Goal: Task Accomplishment & Management: Complete application form

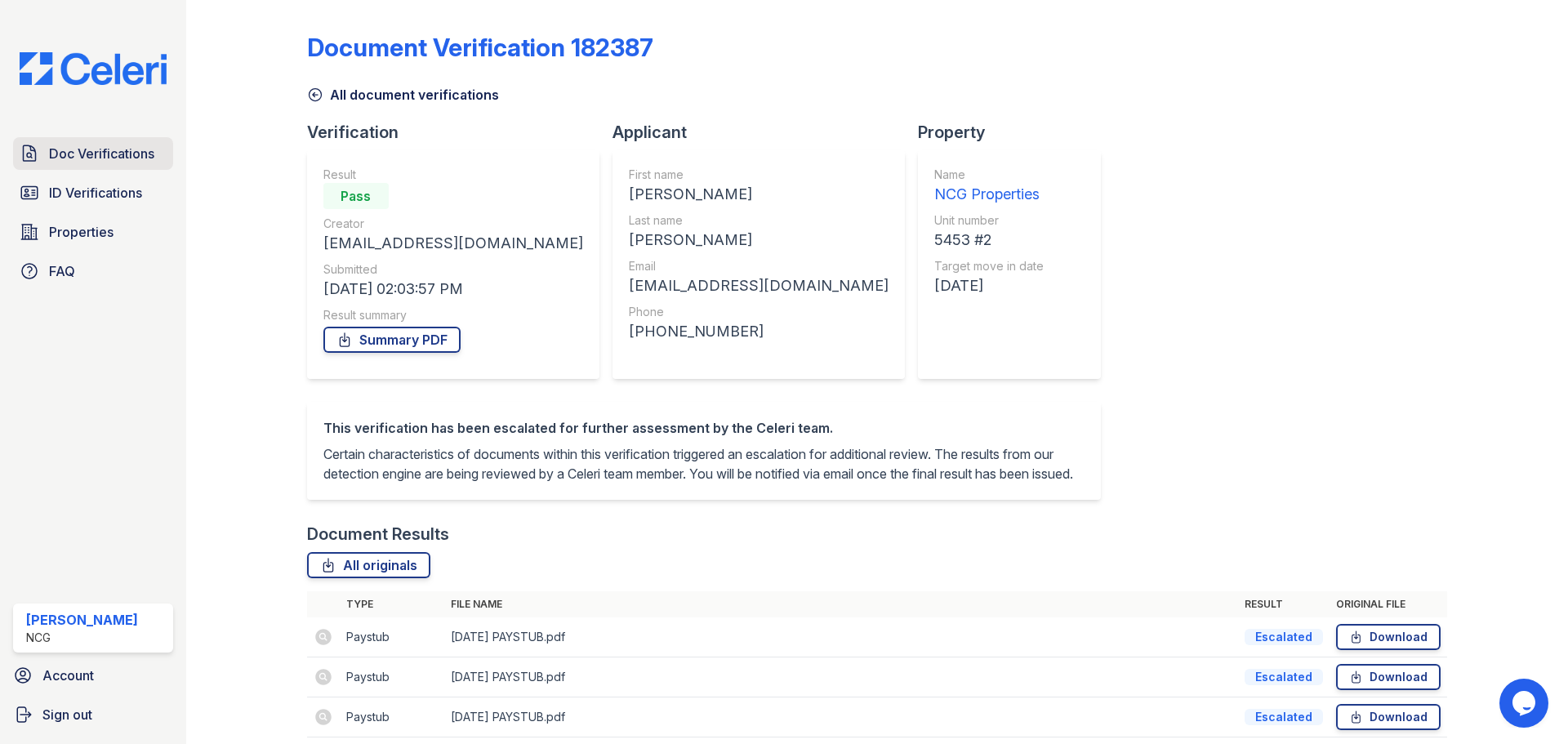
click at [127, 151] on span "Doc Verifications" at bounding box center [102, 154] width 106 height 20
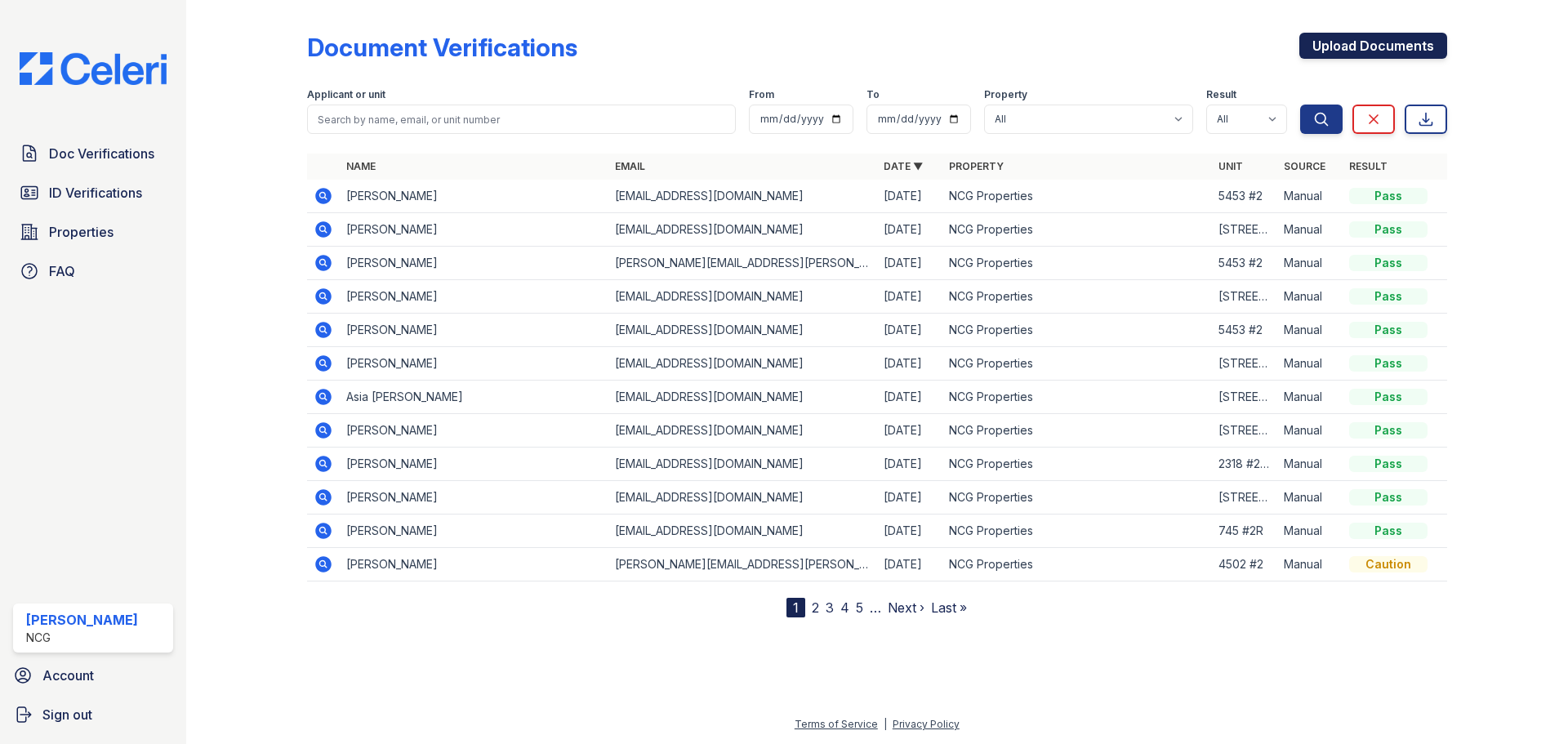
click at [1370, 49] on link "Upload Documents" at bounding box center [1373, 45] width 148 height 26
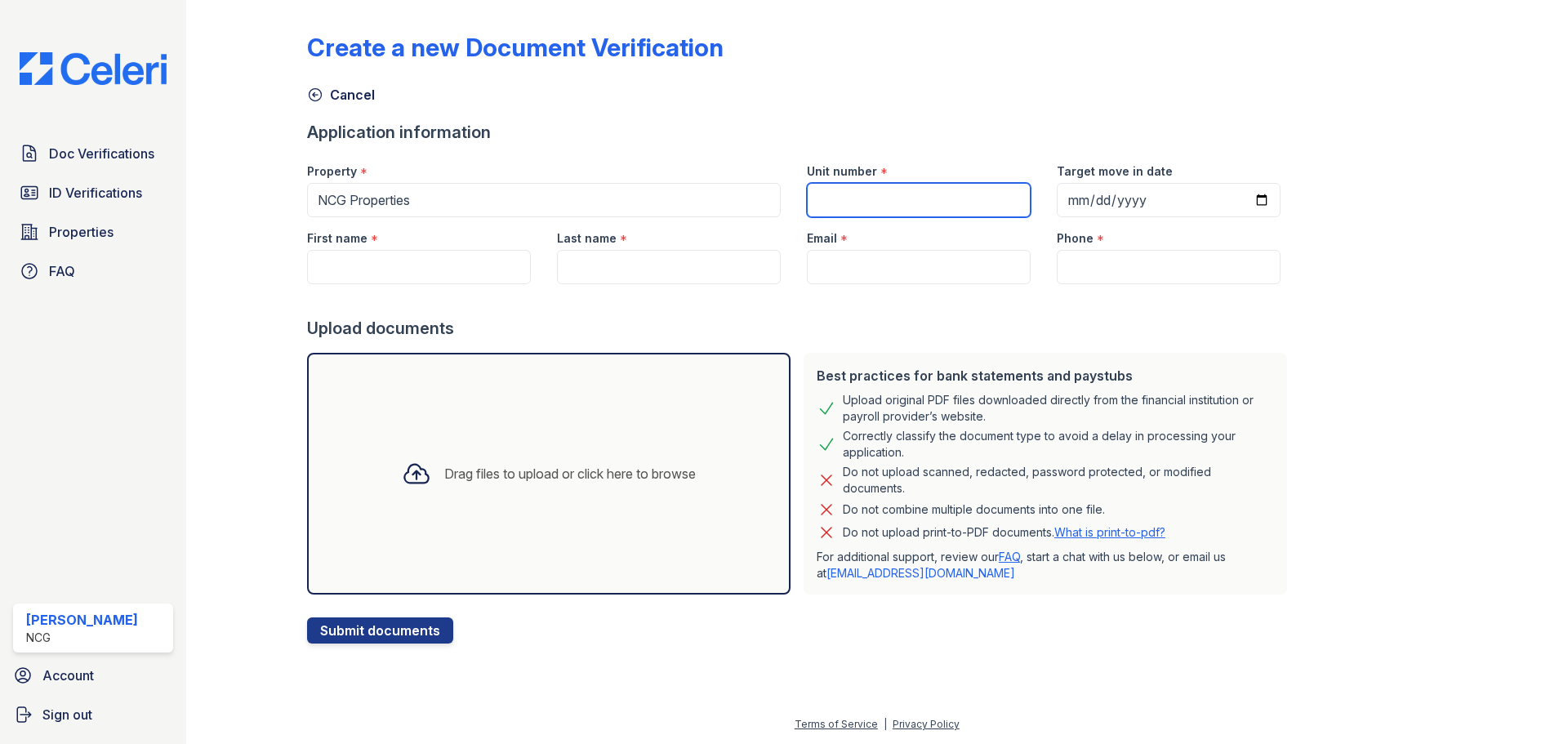
click at [929, 196] on input "Unit number" at bounding box center [919, 200] width 224 height 34
type input "5453 #2"
click at [1061, 202] on input "Target move in date" at bounding box center [1169, 200] width 224 height 34
type input "2025-09-01"
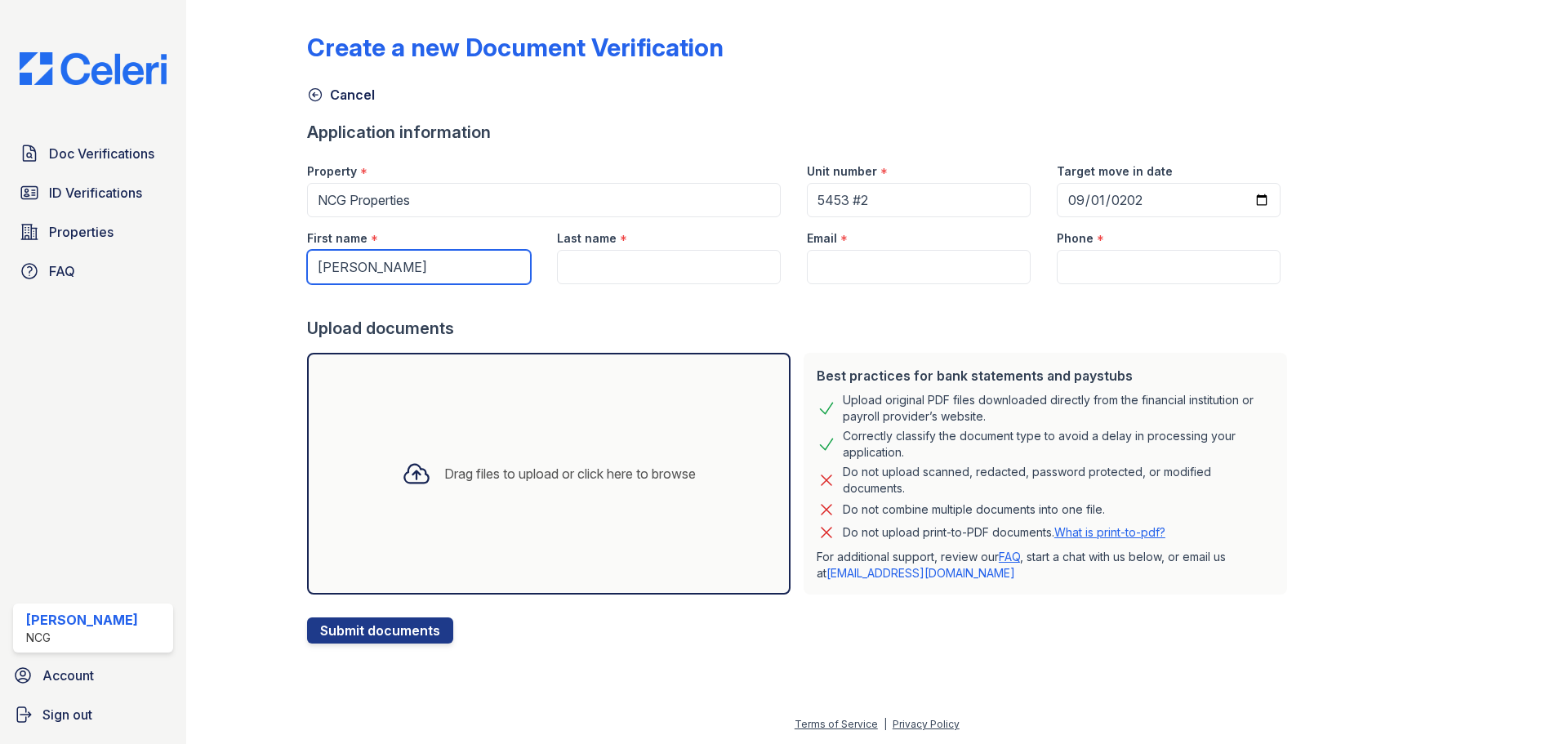
type input "Samuel"
type input "Becdach"
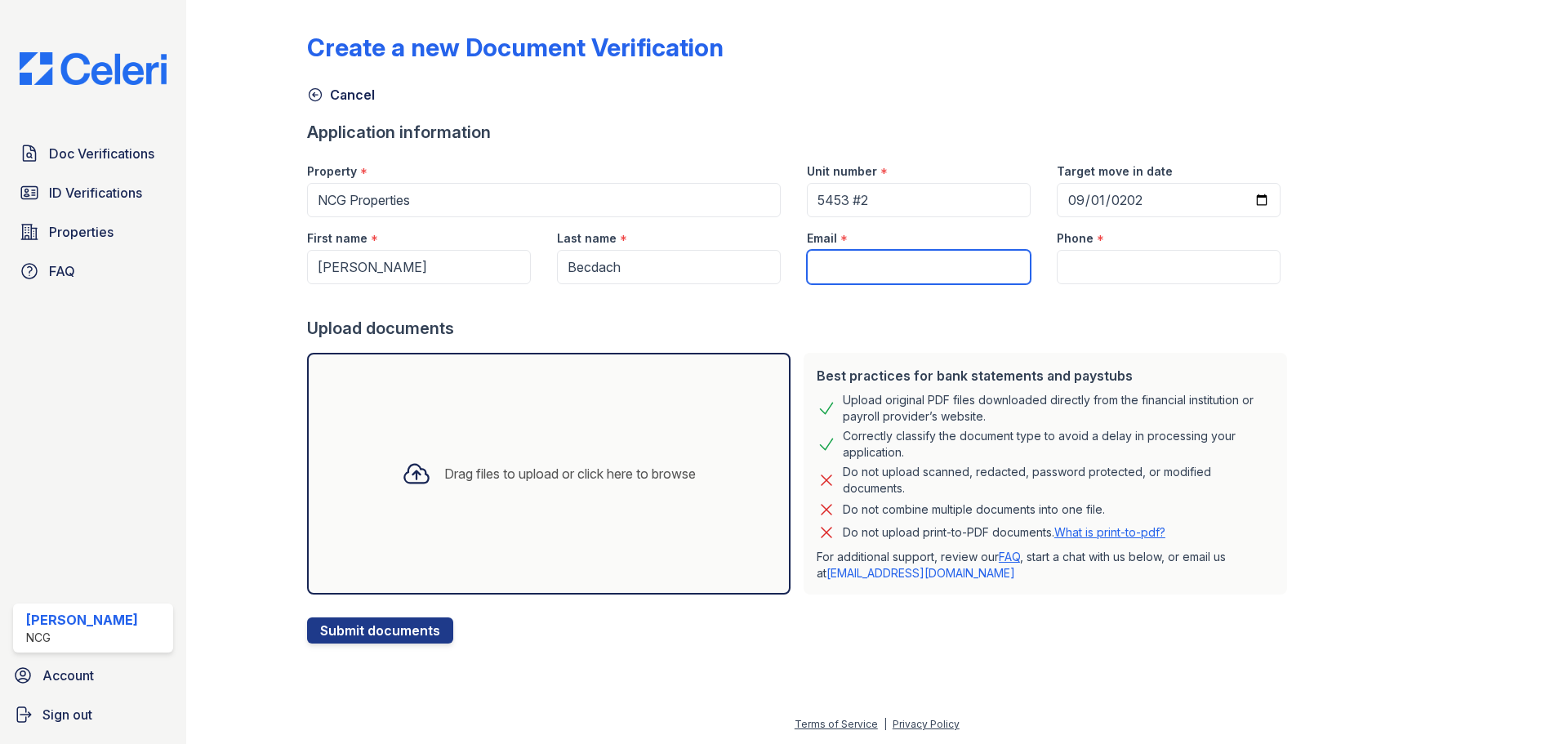
click at [827, 262] on input "Email" at bounding box center [919, 267] width 224 height 34
paste input "sambec4@gmail.com"
type input "sambec4@gmail.com"
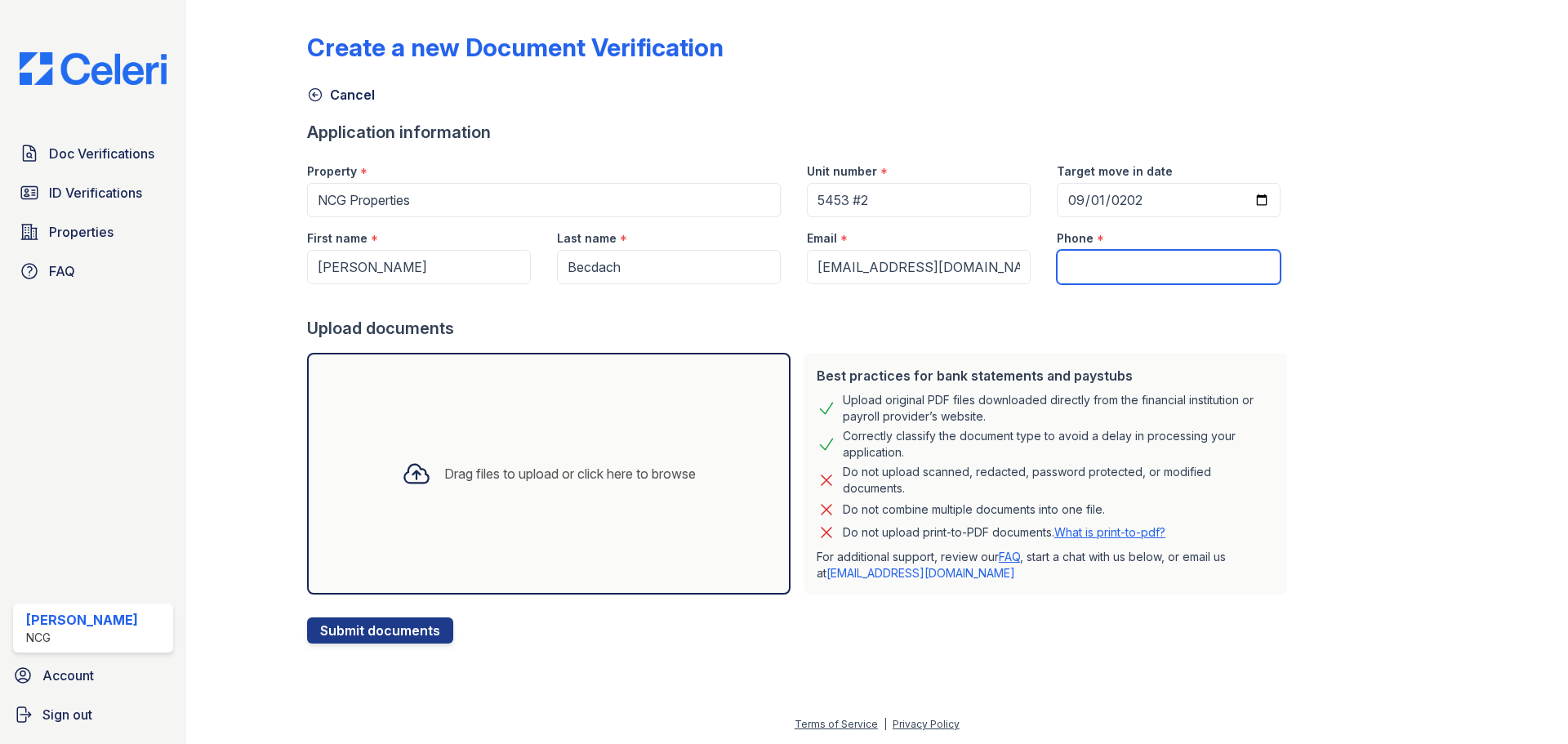
click at [1090, 265] on input "Phone" at bounding box center [1169, 267] width 224 height 34
paste input "(256)509-6476"
type input "(256)509-6476"
drag, startPoint x: 1008, startPoint y: 315, endPoint x: 990, endPoint y: 313, distance: 18.1
click at [1008, 315] on div at bounding box center [801, 300] width 987 height 32
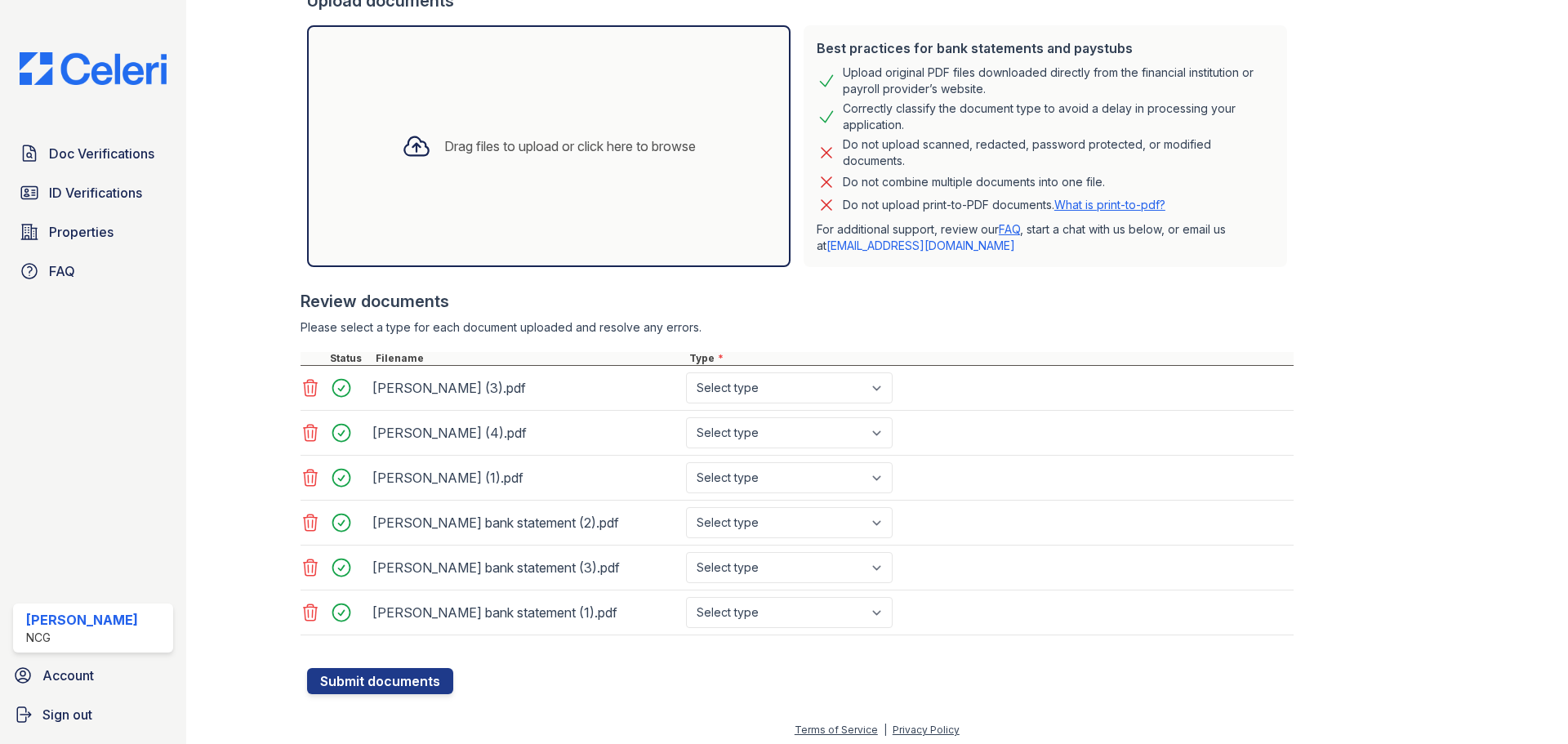
scroll to position [333, 0]
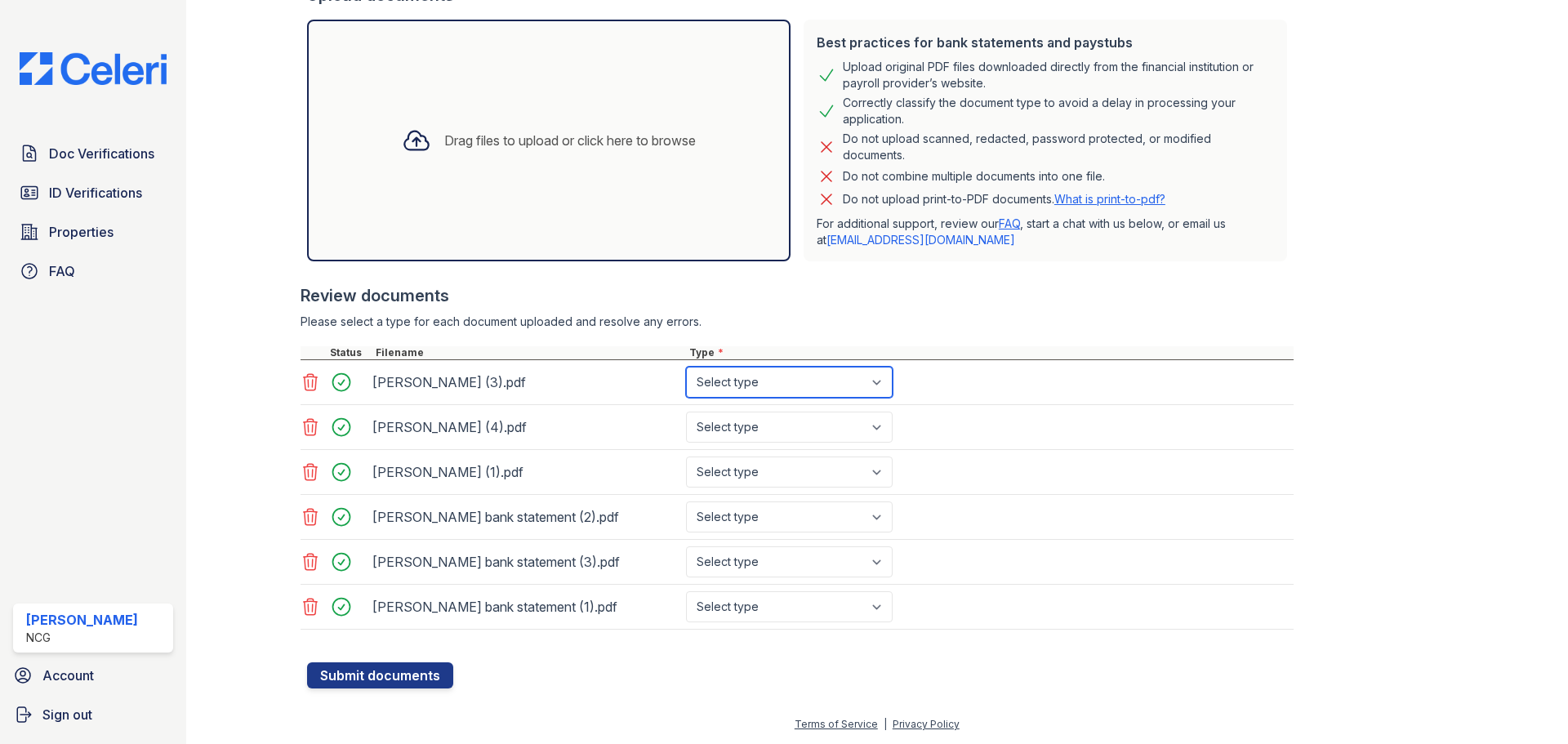
drag, startPoint x: 824, startPoint y: 390, endPoint x: 802, endPoint y: 396, distance: 22.8
click at [824, 390] on select "Select type Paystub Bank Statement Offer Letter Tax Documents Benefit Award Let…" at bounding box center [789, 382] width 207 height 31
drag, startPoint x: 760, startPoint y: 381, endPoint x: 757, endPoint y: 395, distance: 14.3
click at [760, 381] on select "Select type Paystub Bank Statement Offer Letter Tax Documents Benefit Award Let…" at bounding box center [789, 382] width 207 height 31
select select "paystub"
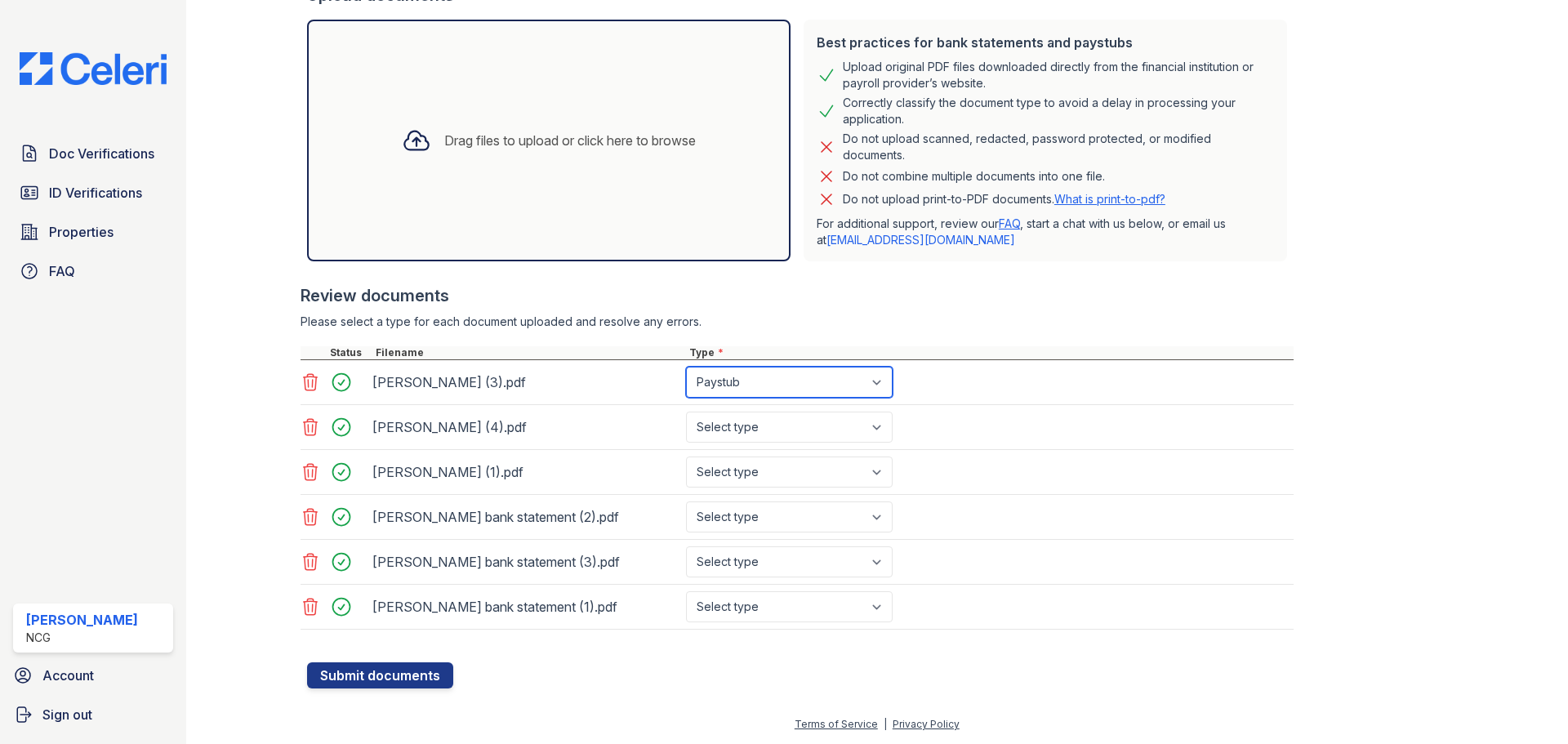
click at [686, 367] on select "Select type Paystub Bank Statement Offer Letter Tax Documents Benefit Award Let…" at bounding box center [789, 382] width 207 height 31
click at [755, 425] on select "Select type Paystub Bank Statement Offer Letter Tax Documents Benefit Award Let…" at bounding box center [789, 427] width 207 height 31
select select "paystub"
click at [686, 412] on select "Select type Paystub Bank Statement Offer Letter Tax Documents Benefit Award Let…" at bounding box center [789, 427] width 207 height 31
click at [748, 469] on select "Select type Paystub Bank Statement Offer Letter Tax Documents Benefit Award Let…" at bounding box center [789, 472] width 207 height 31
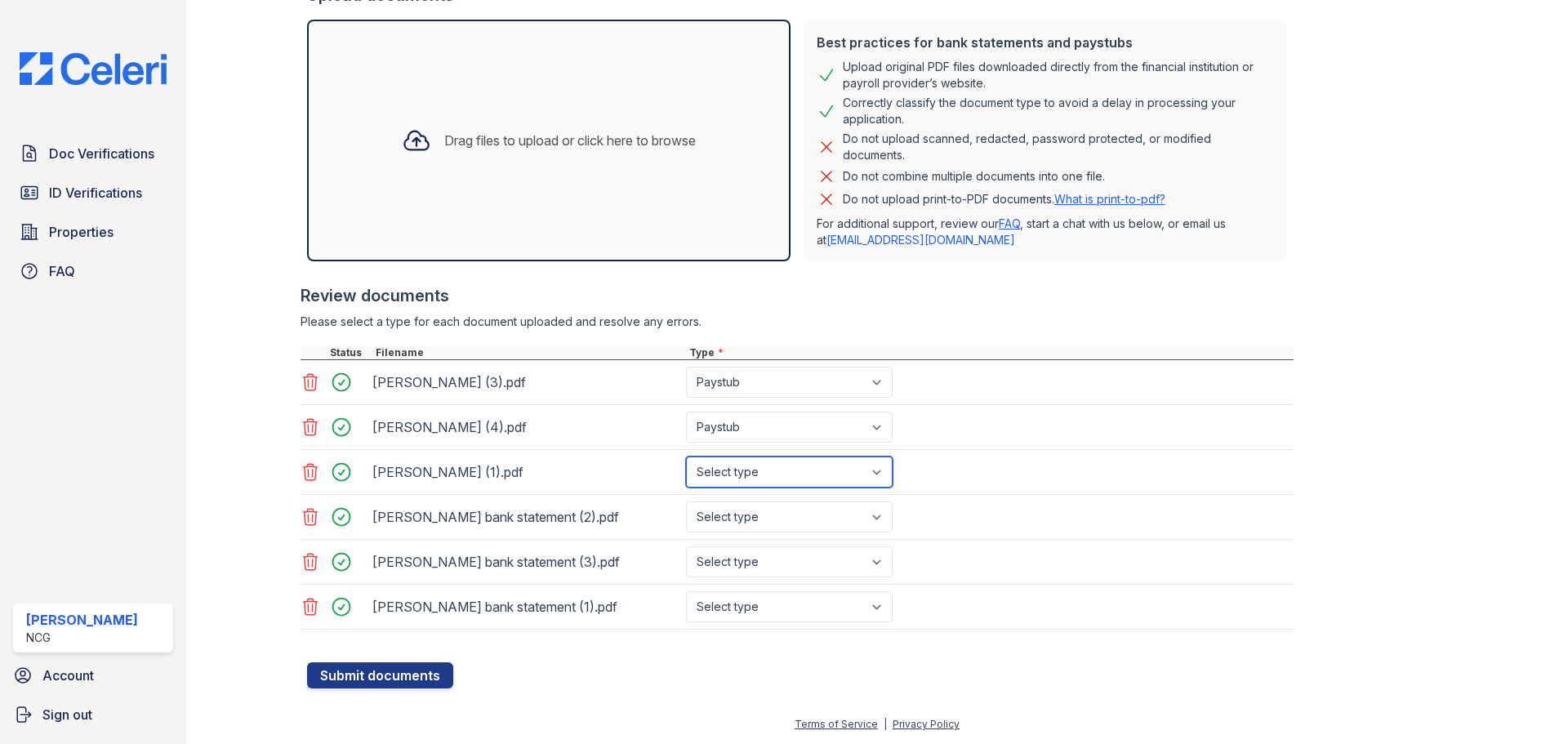
select select "paystub"
click at [686, 457] on select "Select type Paystub Bank Statement Offer Letter Tax Documents Benefit Award Let…" at bounding box center [789, 472] width 207 height 31
click at [732, 519] on select "Select type Paystub Bank Statement Offer Letter Tax Documents Benefit Award Let…" at bounding box center [789, 517] width 207 height 31
select select "bank_statement"
click at [686, 501] on select "Select type Paystub Bank Statement Offer Letter Tax Documents Benefit Award Let…" at bounding box center [789, 517] width 207 height 31
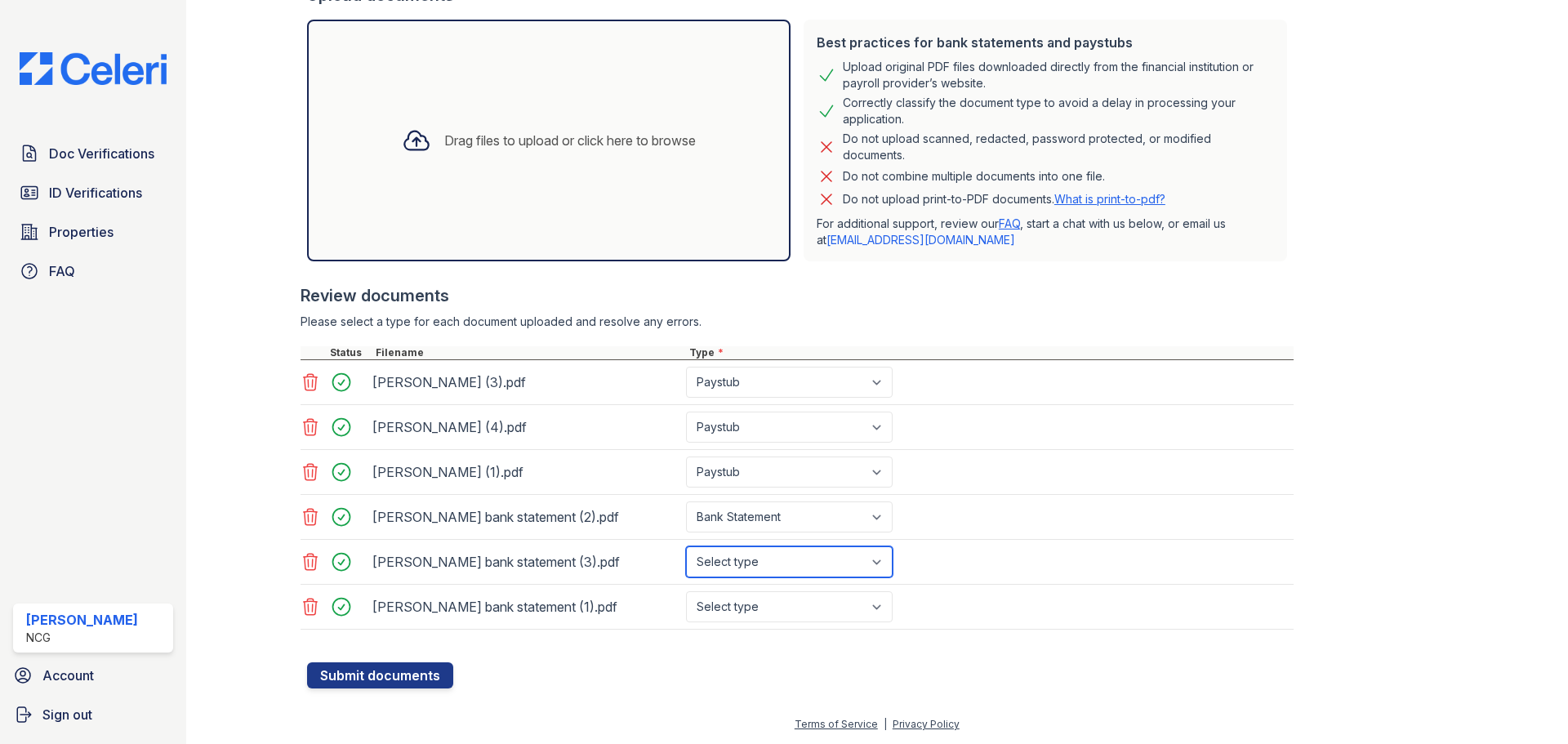
click at [746, 561] on select "Select type Paystub Bank Statement Offer Letter Tax Documents Benefit Award Let…" at bounding box center [789, 561] width 207 height 31
select select "bank_statement"
click at [686, 546] on select "Select type Paystub Bank Statement Offer Letter Tax Documents Benefit Award Let…" at bounding box center [789, 561] width 207 height 31
click at [752, 608] on select "Select type Paystub Bank Statement Offer Letter Tax Documents Benefit Award Let…" at bounding box center [789, 606] width 207 height 31
select select "bank_statement"
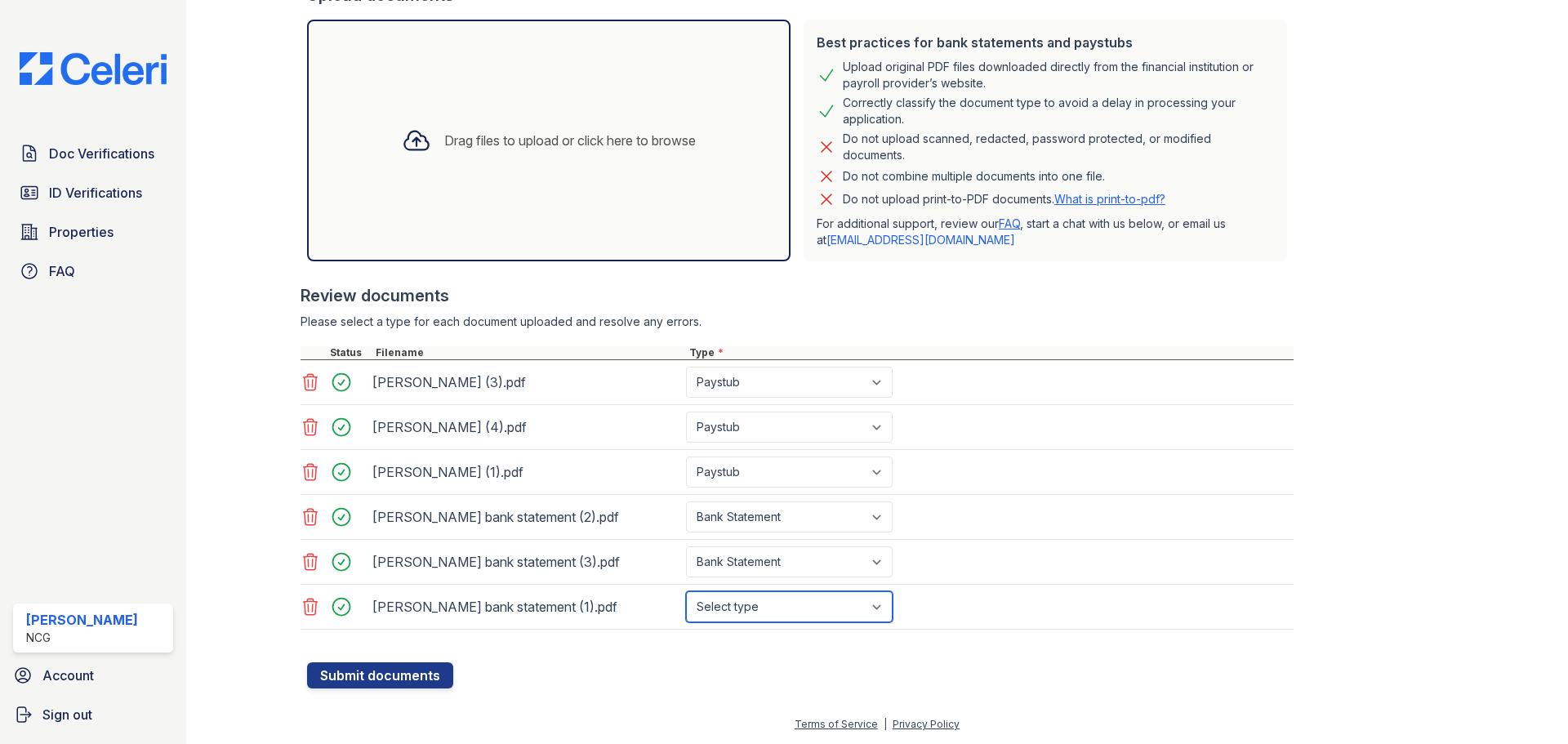
click at [686, 591] on select "Select type Paystub Bank Statement Offer Letter Tax Documents Benefit Award Let…" at bounding box center [789, 606] width 207 height 31
click at [627, 697] on div "Create a new Document Verification Cancel Application information Property * NC…" at bounding box center [877, 191] width 1330 height 1048
click at [410, 673] on button "Submit documents" at bounding box center [380, 675] width 146 height 26
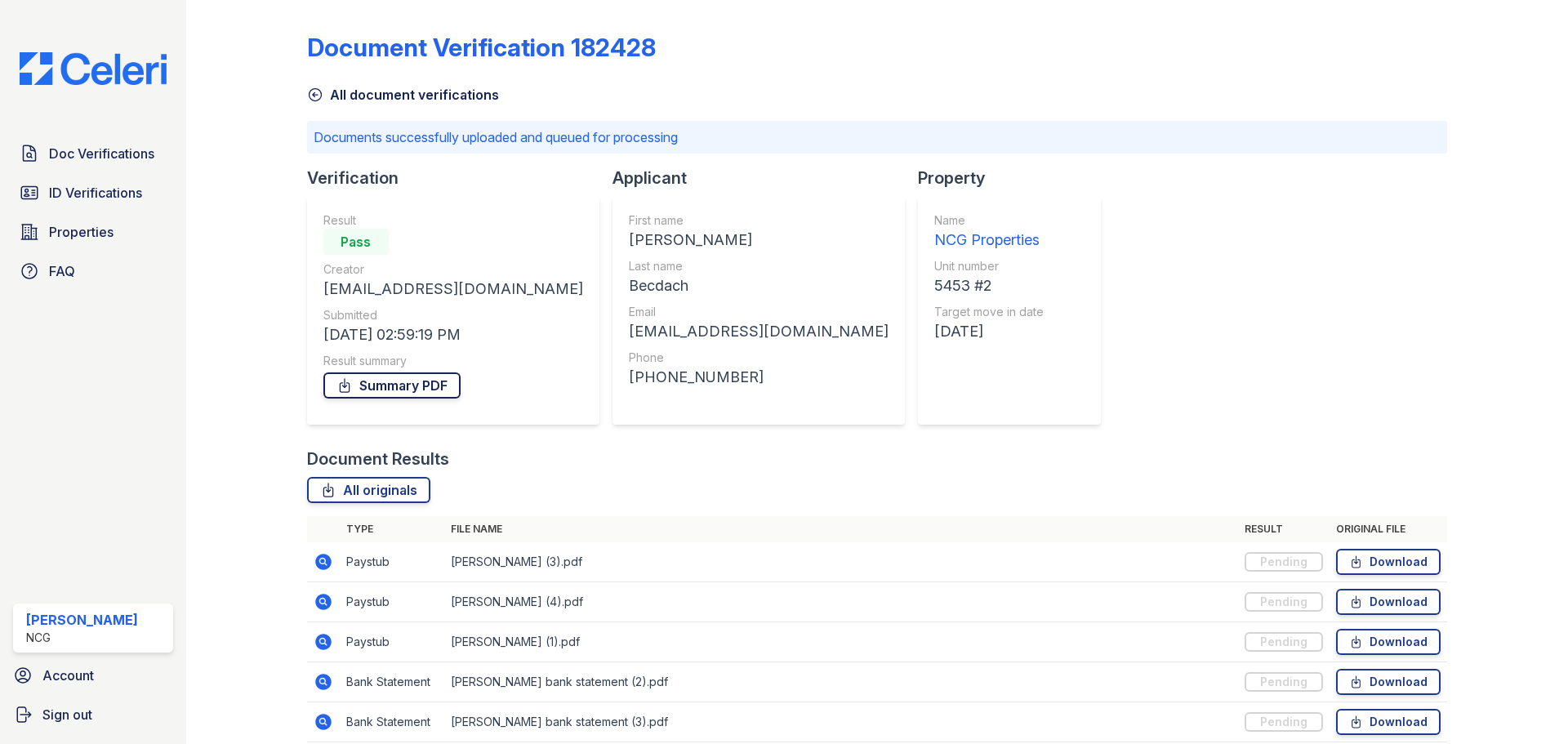
click at [431, 387] on link "Summary PDF" at bounding box center [391, 385] width 137 height 26
click at [99, 154] on span "Doc Verifications" at bounding box center [102, 154] width 106 height 20
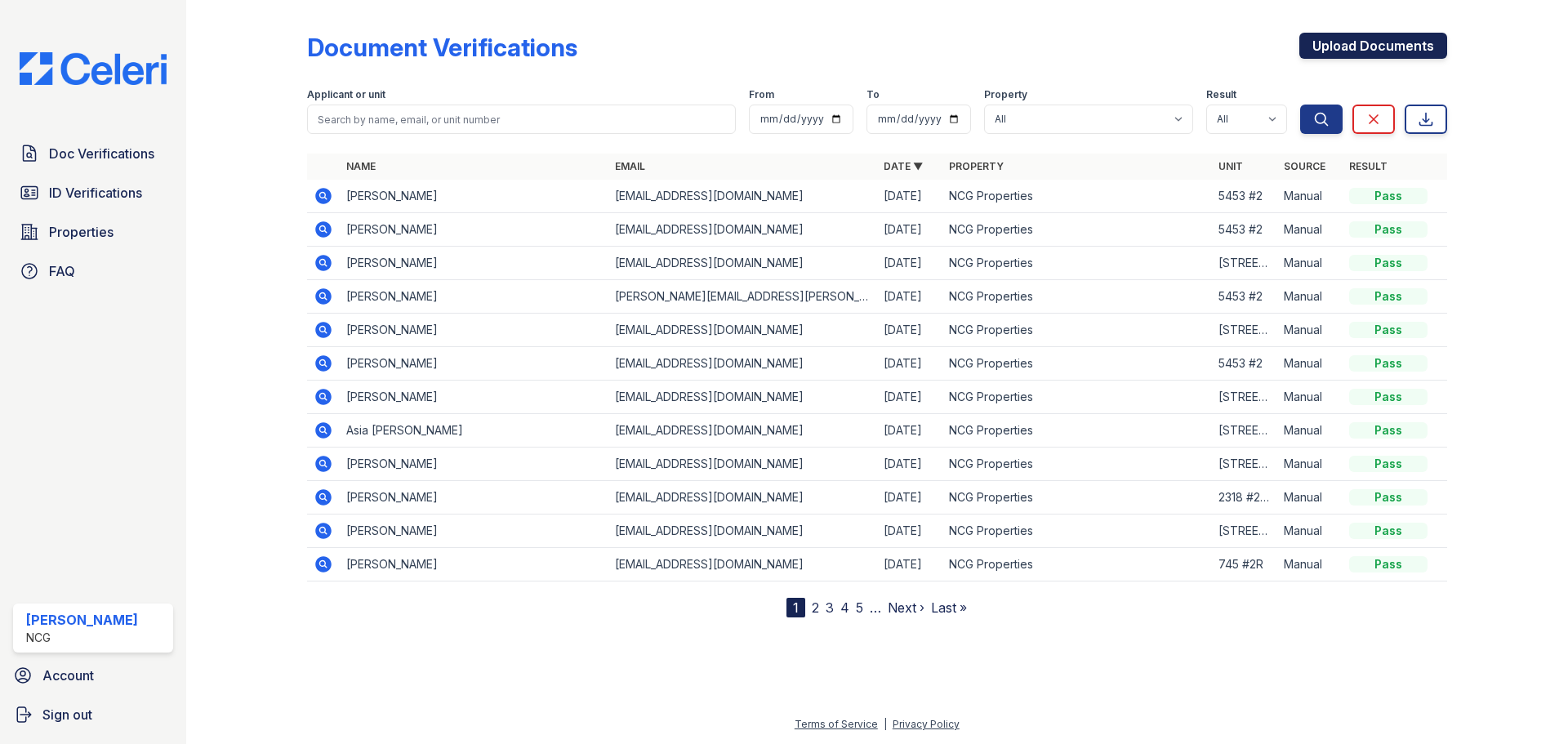
click at [1360, 43] on link "Upload Documents" at bounding box center [1373, 45] width 148 height 26
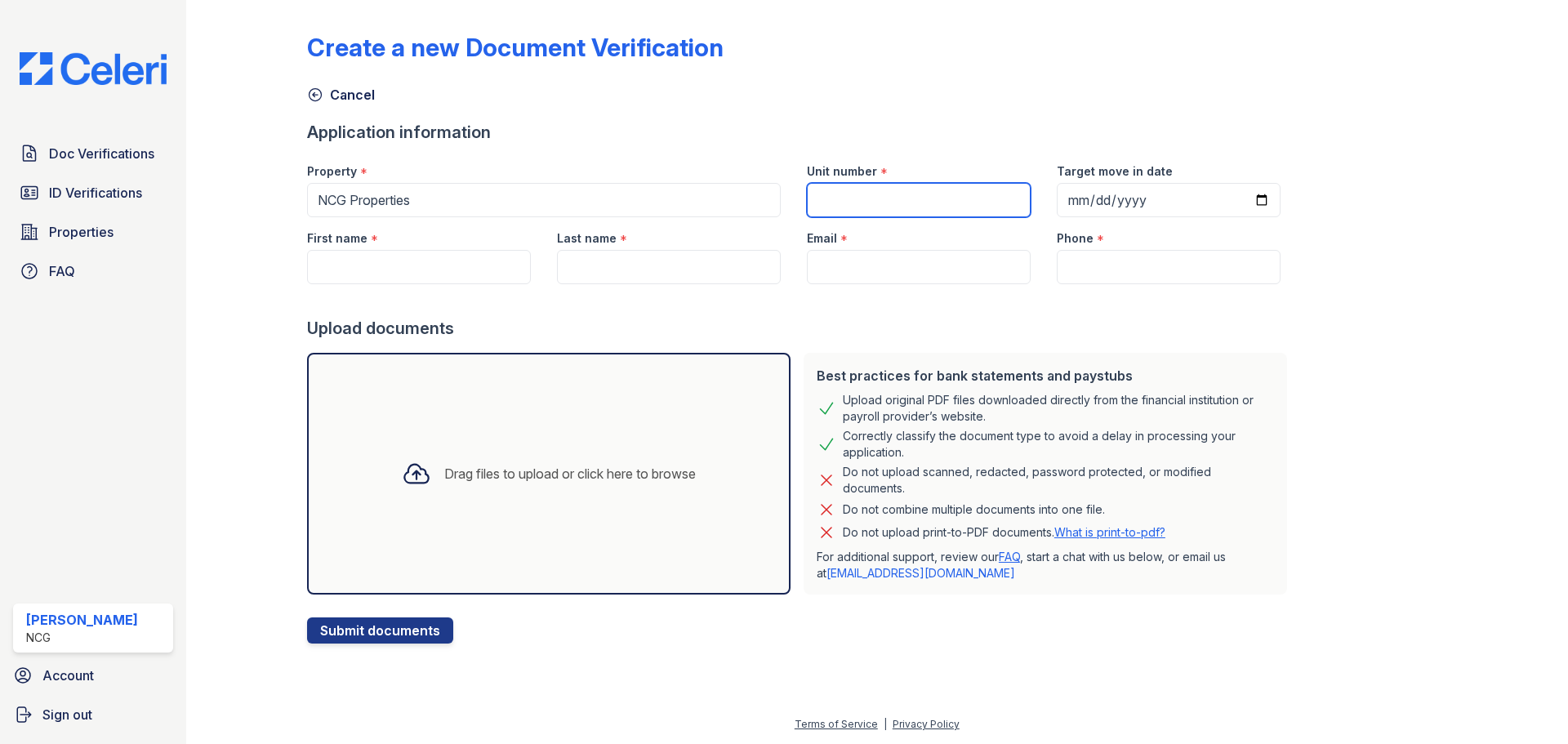
drag, startPoint x: 877, startPoint y: 198, endPoint x: 874, endPoint y: 187, distance: 11.4
click at [876, 192] on input "Unit number" at bounding box center [919, 200] width 224 height 34
type input "5453 #2"
click at [1071, 194] on input "Target move in date" at bounding box center [1169, 200] width 224 height 34
type input "2025-09-01"
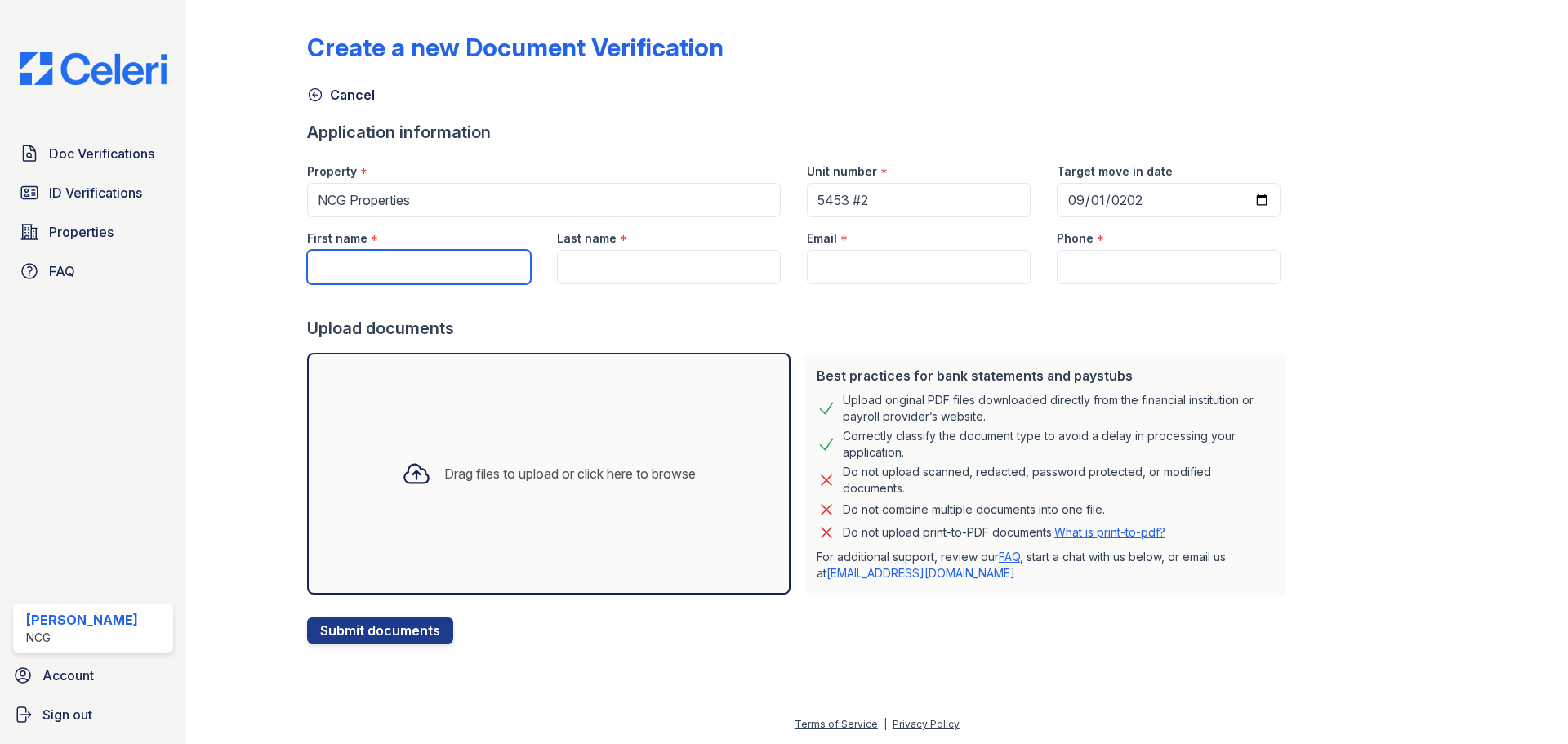
click at [428, 257] on input "First name" at bounding box center [419, 267] width 224 height 34
type input "[PERSON_NAME]"
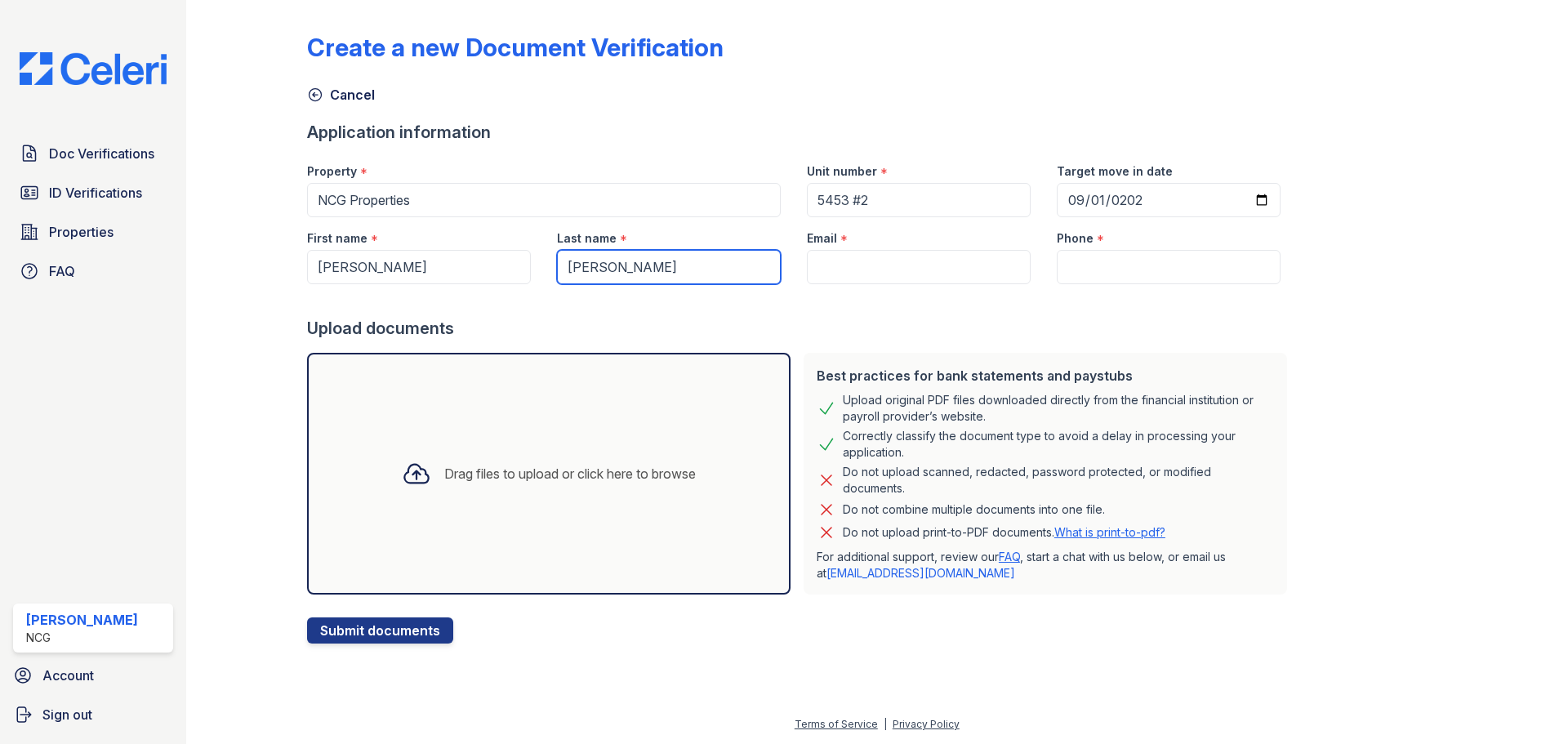
type input "[PERSON_NAME]"
click at [825, 265] on input "Email" at bounding box center [919, 267] width 224 height 34
paste input "[EMAIL_ADDRESS][DOMAIN_NAME]"
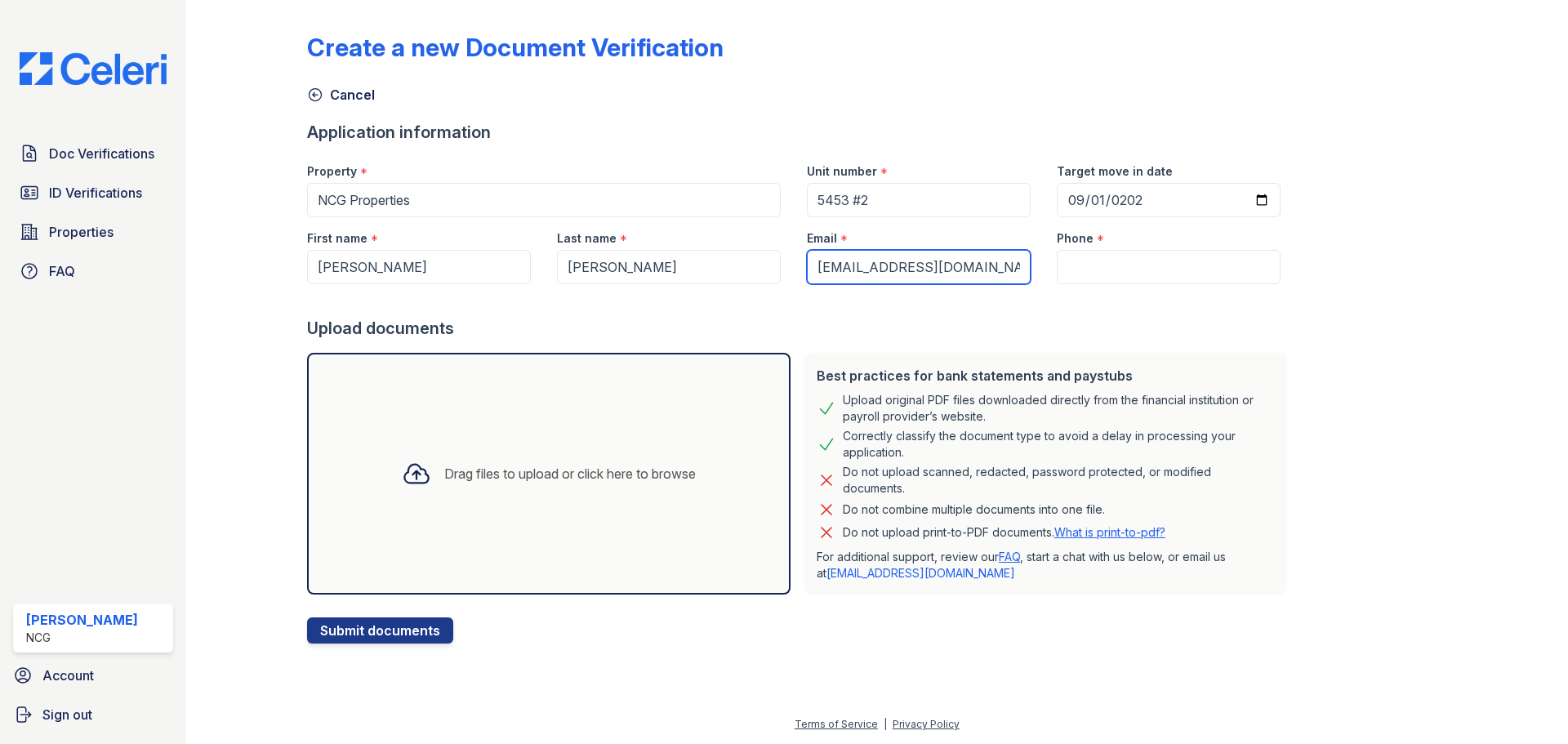
type input "[EMAIL_ADDRESS][DOMAIN_NAME]"
click at [1139, 255] on input "Phone" at bounding box center [1169, 267] width 224 height 34
paste input "(404)821-6534"
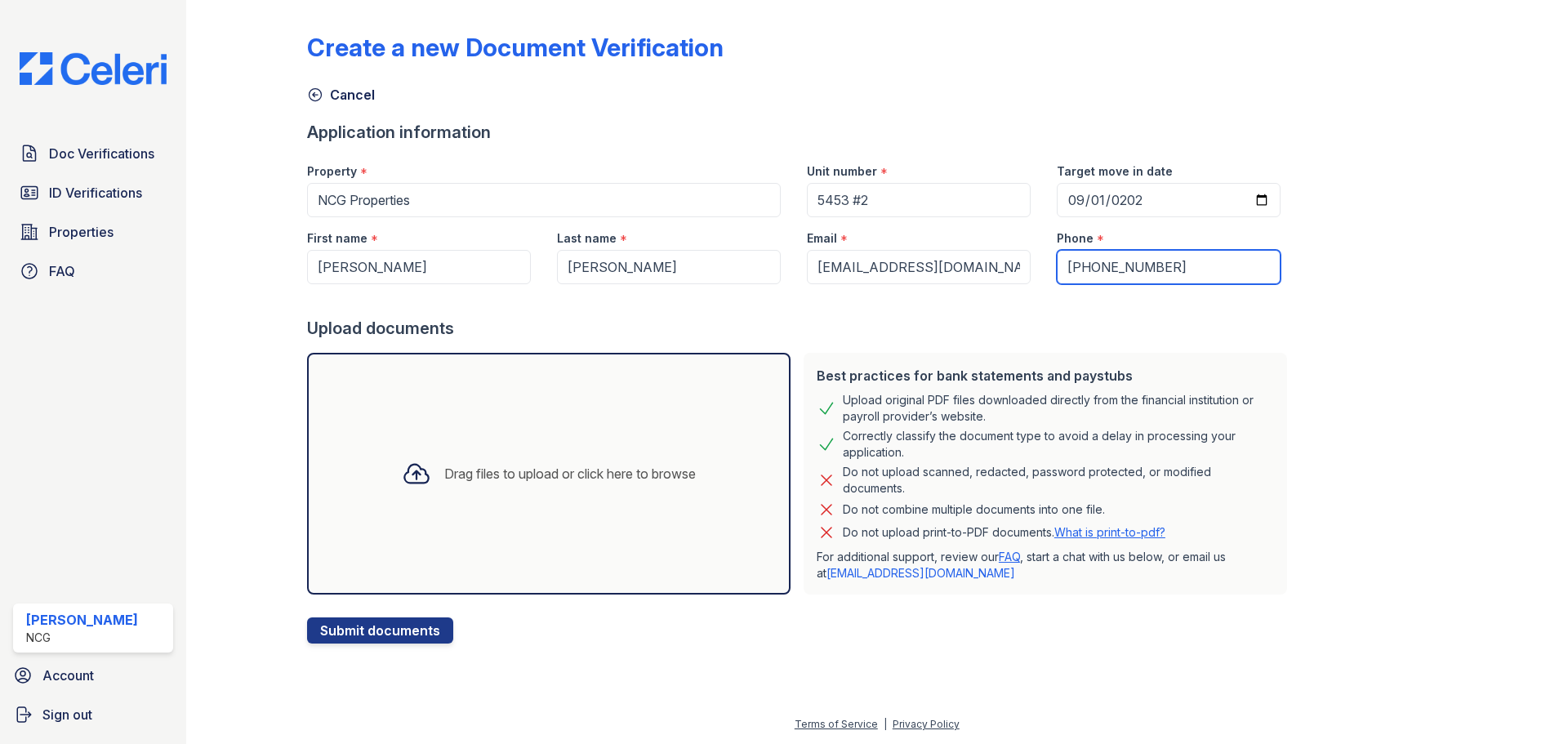
type input "(404)821-6534"
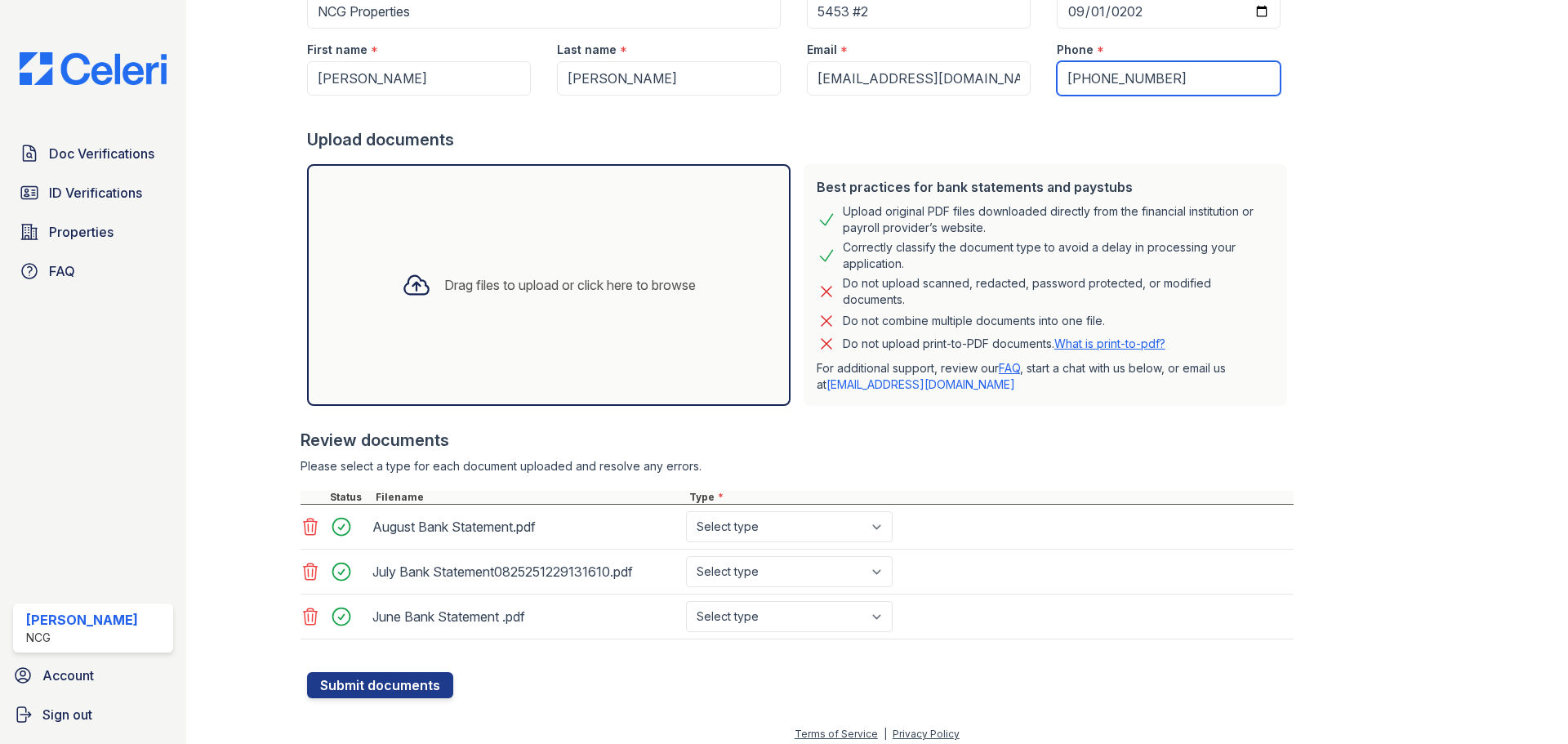
scroll to position [190, 0]
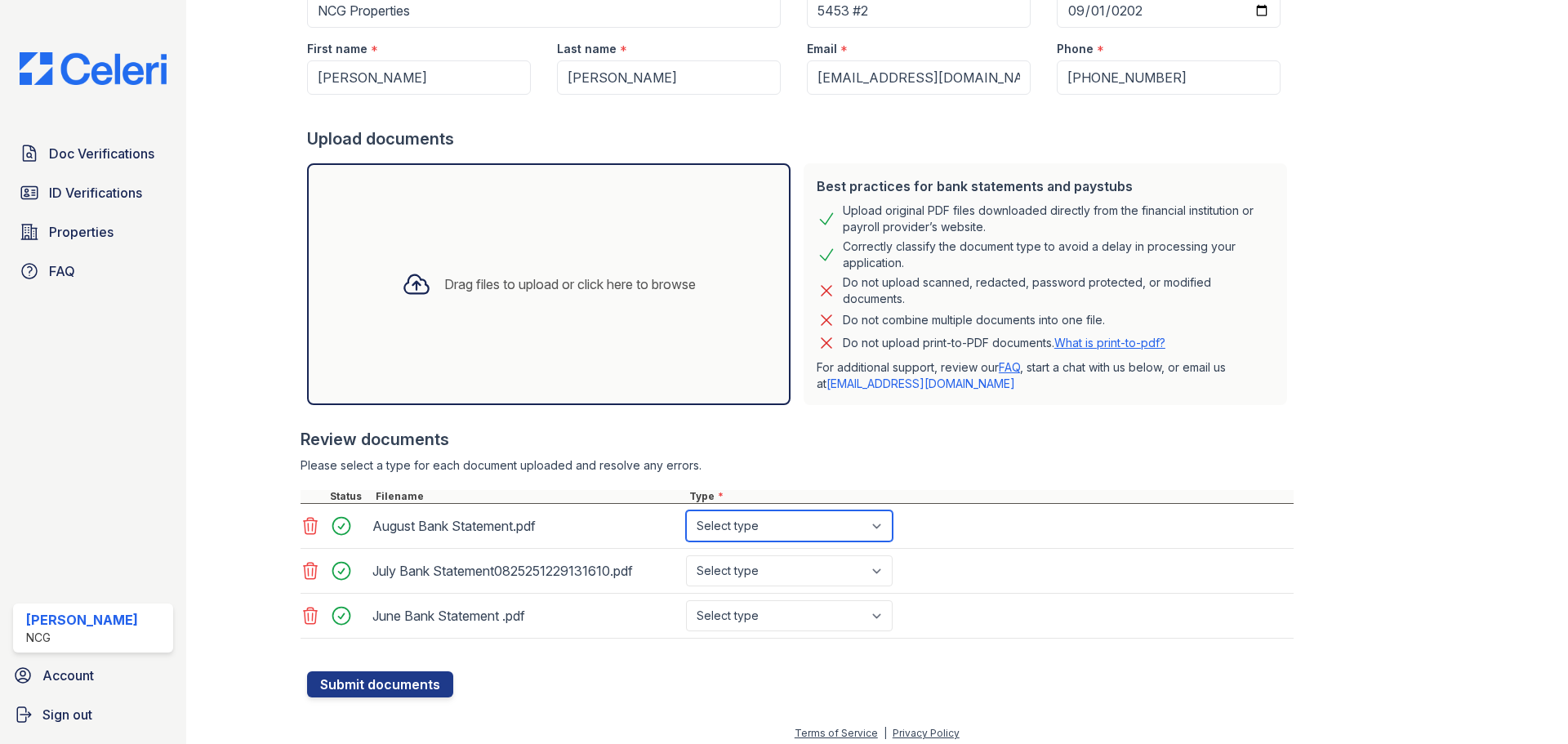
click at [885, 527] on select "Select type Paystub Bank Statement Offer Letter Tax Documents Benefit Award Let…" at bounding box center [789, 526] width 207 height 31
click at [778, 525] on select "Select type Paystub Bank Statement Offer Letter Tax Documents Benefit Award Let…" at bounding box center [789, 526] width 207 height 31
select select "bank_statement"
click at [686, 510] on select "Select type Paystub Bank Statement Offer Letter Tax Documents Benefit Award Let…" at bounding box center [789, 526] width 207 height 31
click at [784, 573] on select "Select type Paystub Bank Statement Offer Letter Tax Documents Benefit Award Let…" at bounding box center [789, 570] width 207 height 31
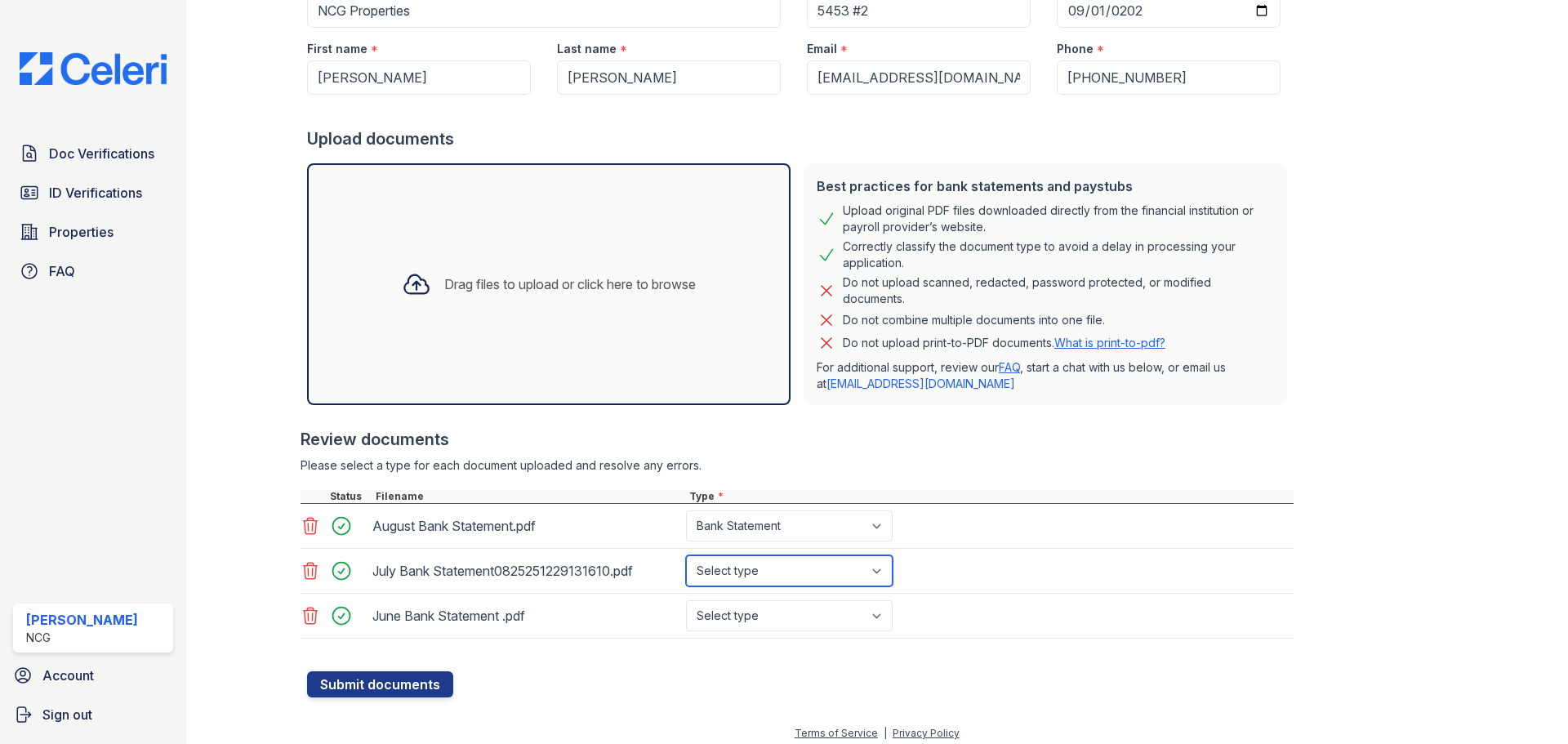
select select "bank_statement"
click at [686, 555] on select "Select type Paystub Bank Statement Offer Letter Tax Documents Benefit Award Let…" at bounding box center [789, 570] width 207 height 31
click at [772, 622] on select "Select type Paystub Bank Statement Offer Letter Tax Documents Benefit Award Let…" at bounding box center [789, 615] width 207 height 31
select select "bank_statement"
click at [686, 600] on select "Select type Paystub Bank Statement Offer Letter Tax Documents Benefit Award Let…" at bounding box center [789, 615] width 207 height 31
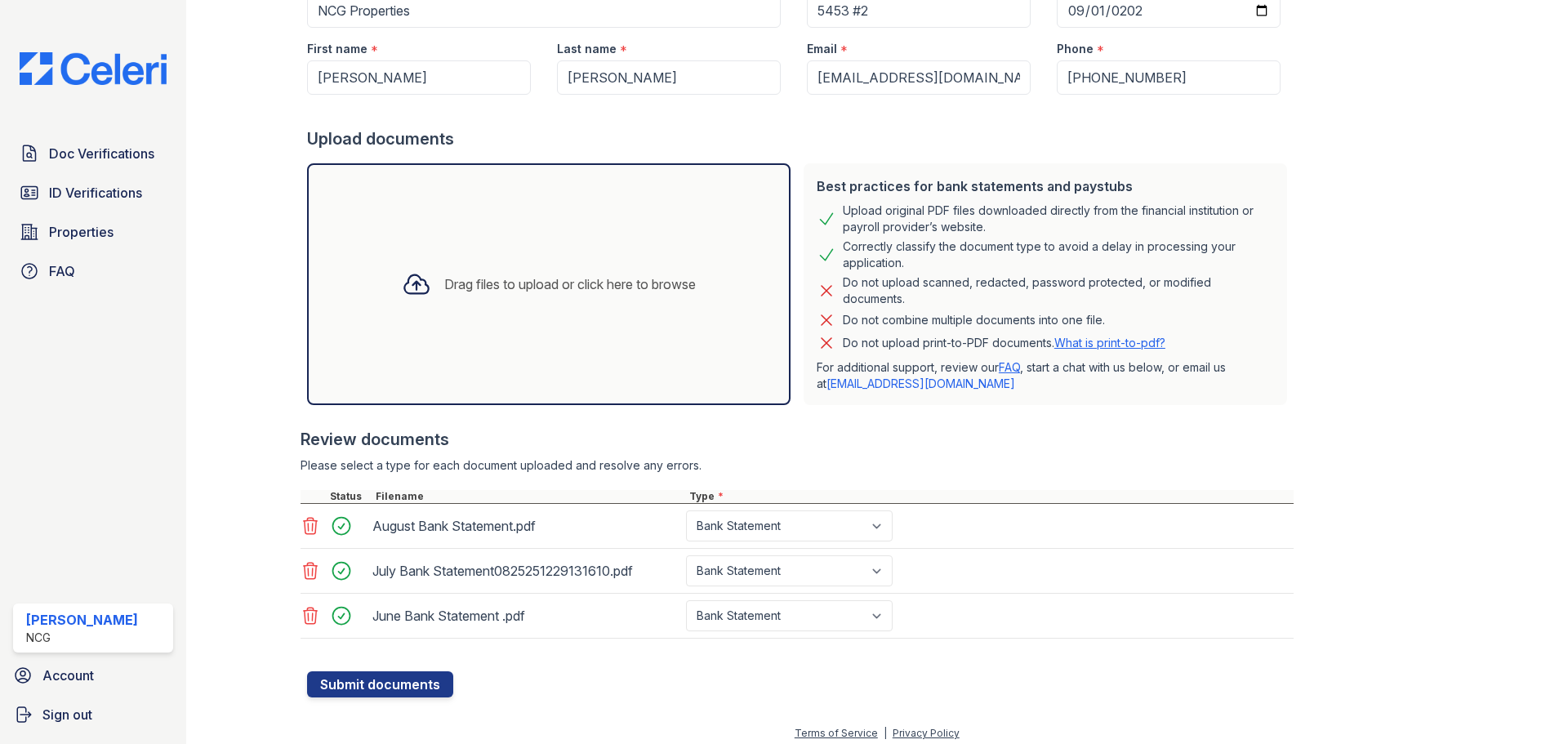
click at [869, 435] on div "Review documents" at bounding box center [797, 440] width 993 height 23
click at [422, 683] on button "Submit documents" at bounding box center [380, 684] width 146 height 26
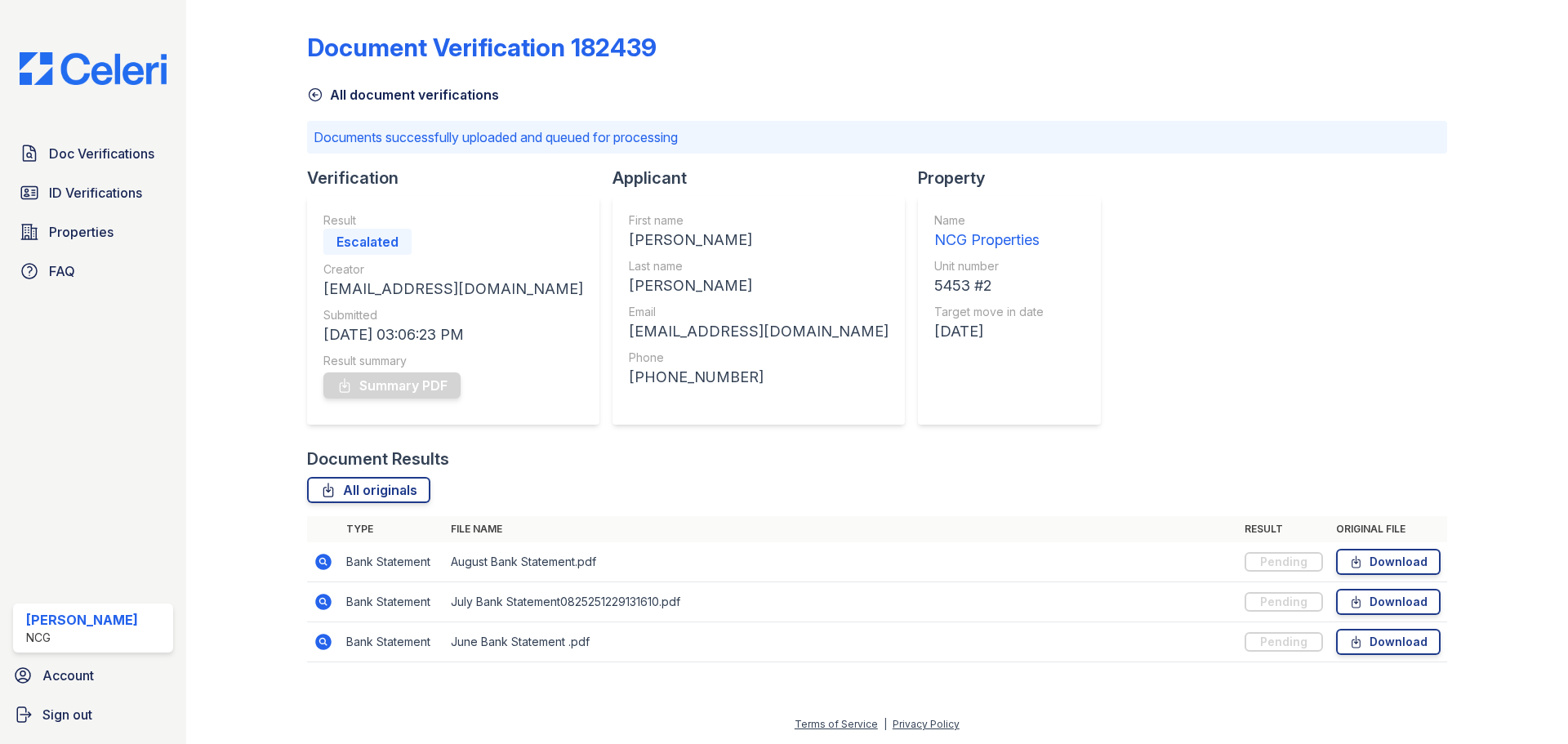
click at [253, 218] on div at bounding box center [260, 342] width 95 height 672
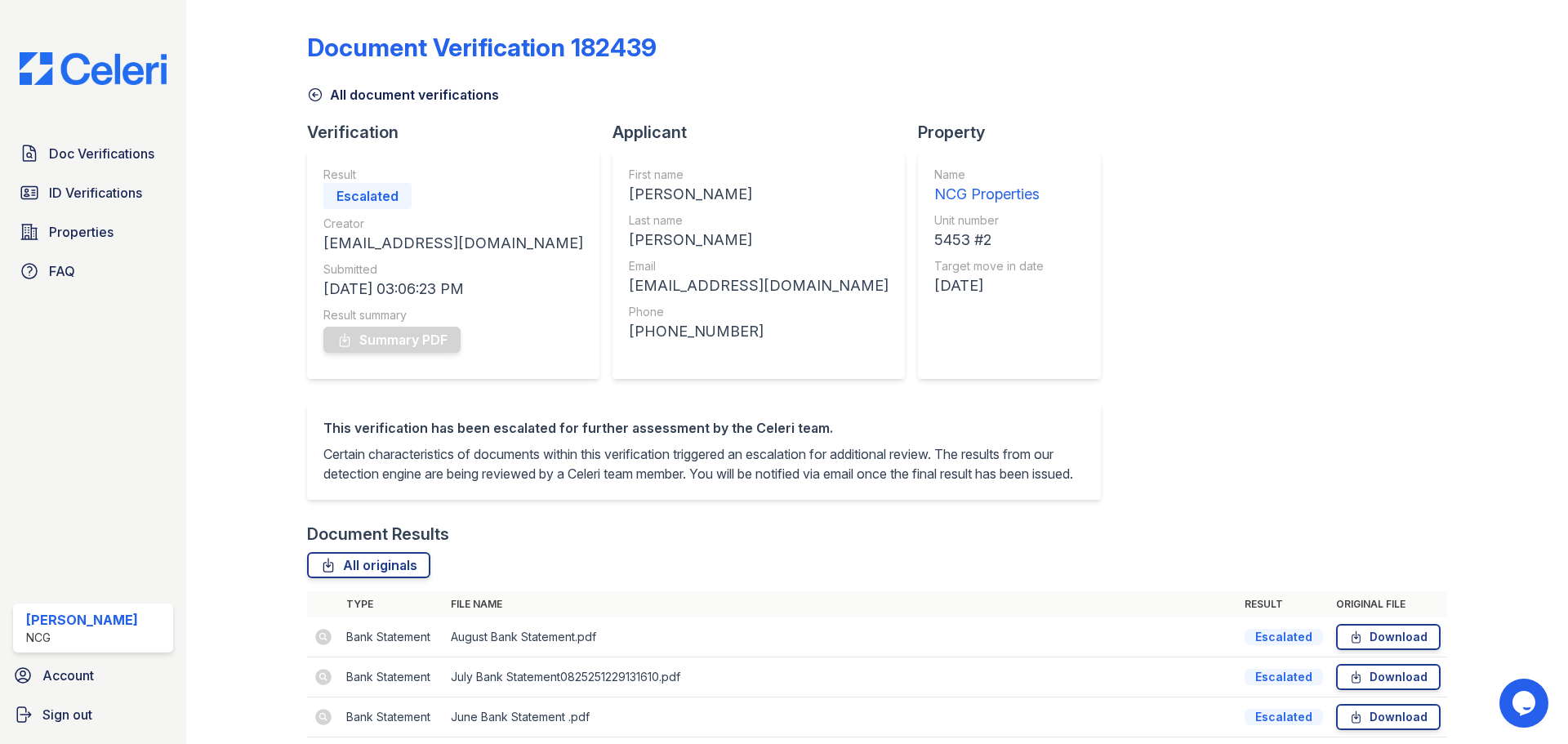
click at [1319, 346] on div "Document Verification 182439 All document verifications Verification Result Esc…" at bounding box center [877, 380] width 1140 height 748
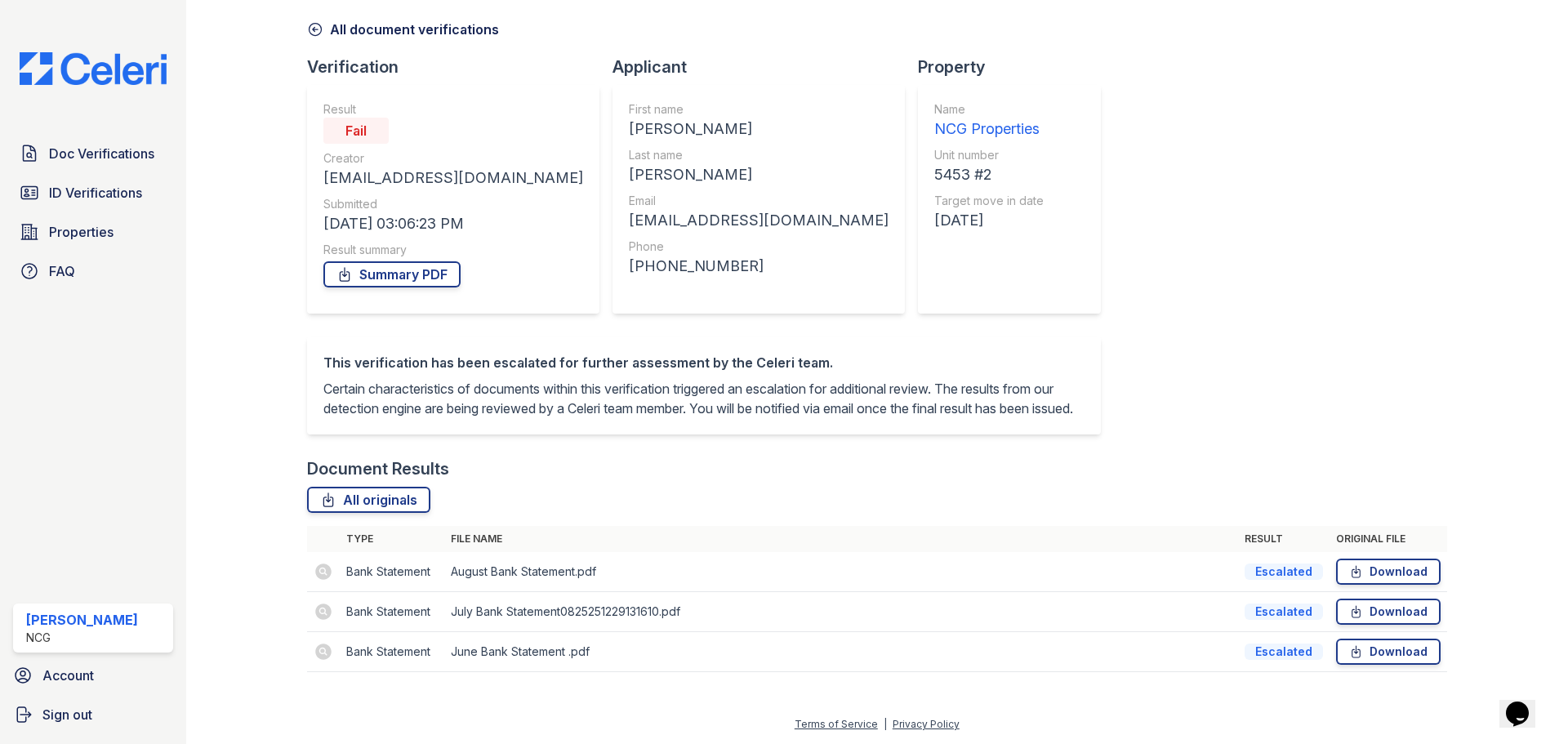
scroll to position [85, 0]
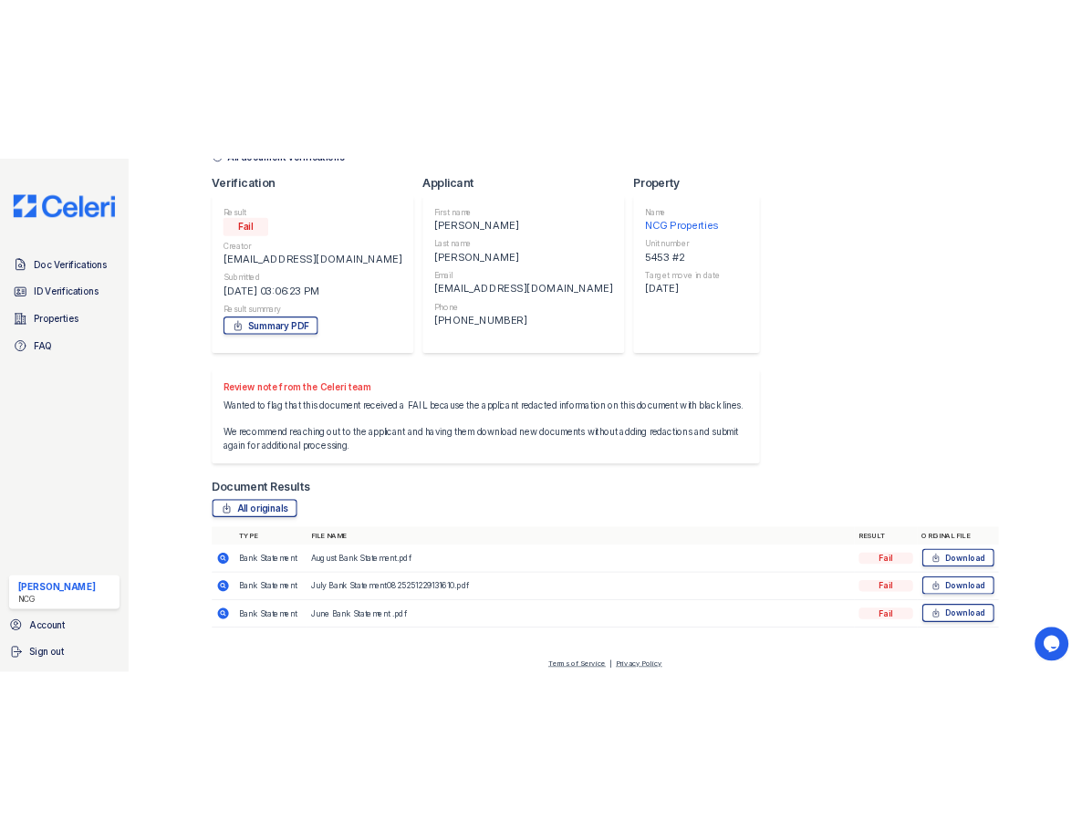
scroll to position [139, 0]
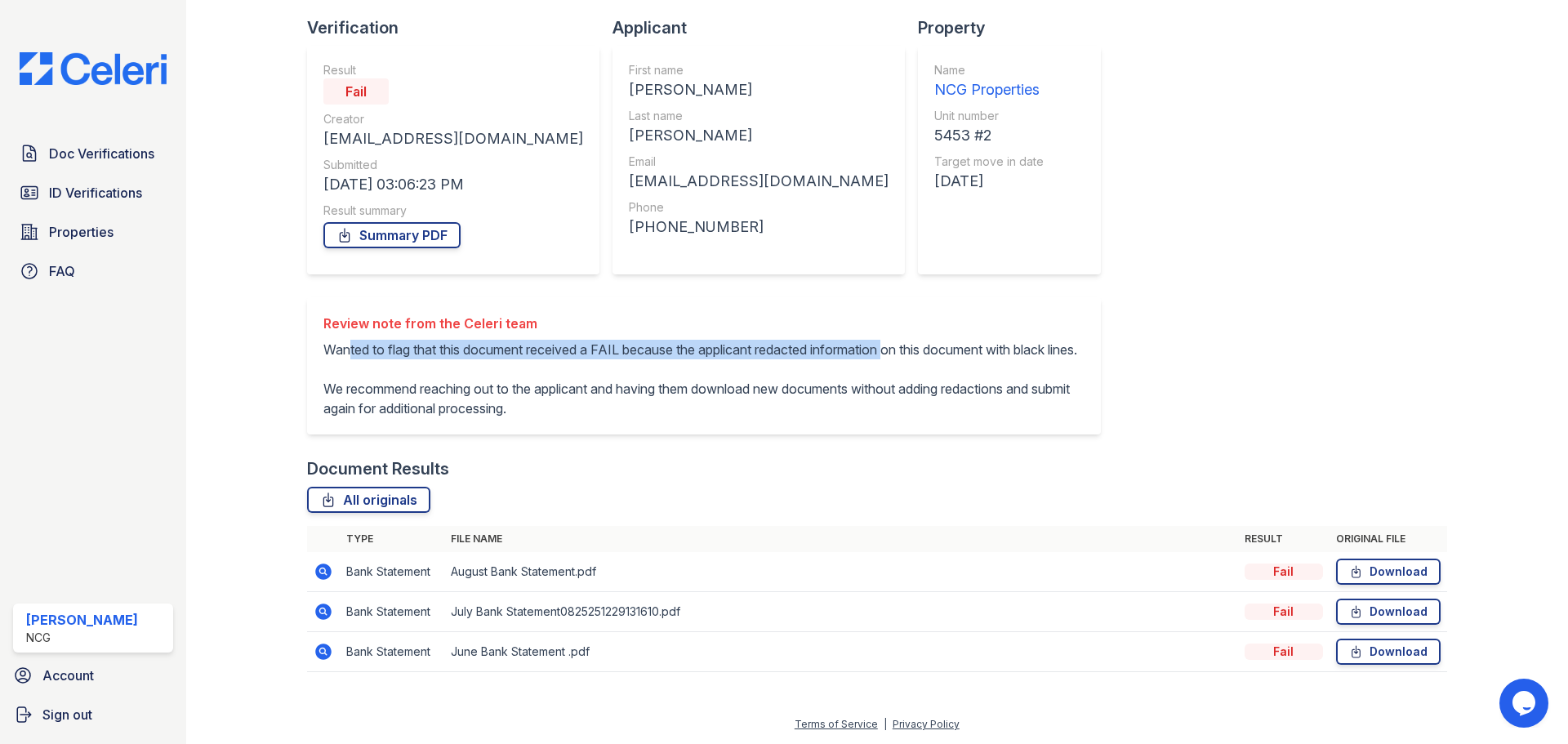
drag, startPoint x: 384, startPoint y: 329, endPoint x: 974, endPoint y: 325, distance: 590.0
click at [952, 325] on div "Document Verification 182439 All document verifications Verification Result Fai…" at bounding box center [877, 295] width 1140 height 786
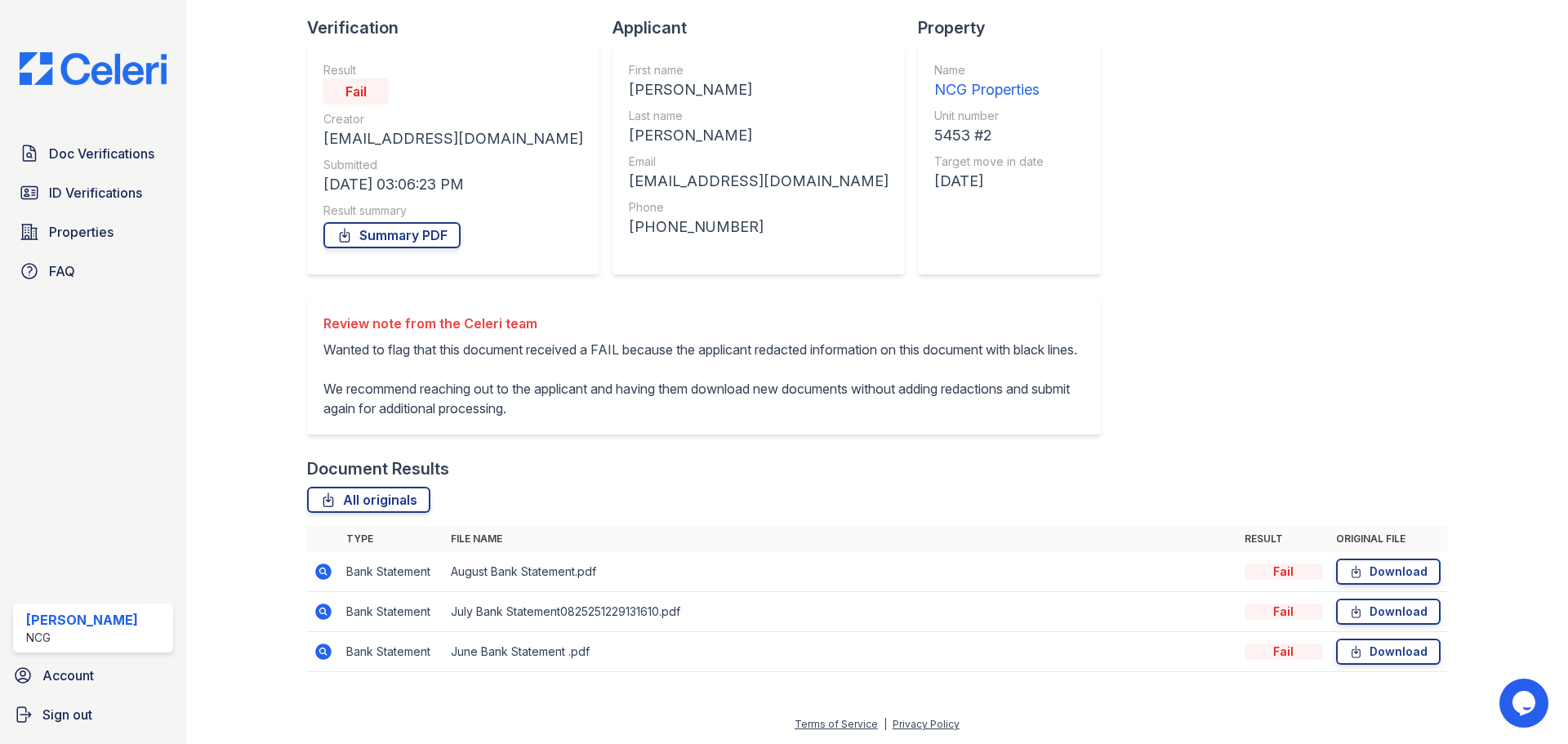
click at [1117, 328] on div "Document Verification 182439 All document verifications Verification Result Fai…" at bounding box center [877, 295] width 1140 height 786
drag, startPoint x: 554, startPoint y: 350, endPoint x: 257, endPoint y: 348, distance: 297.0
click at [257, 348] on div "Document Verification 182439 All document verifications Verification Result Fai…" at bounding box center [877, 304] width 1330 height 819
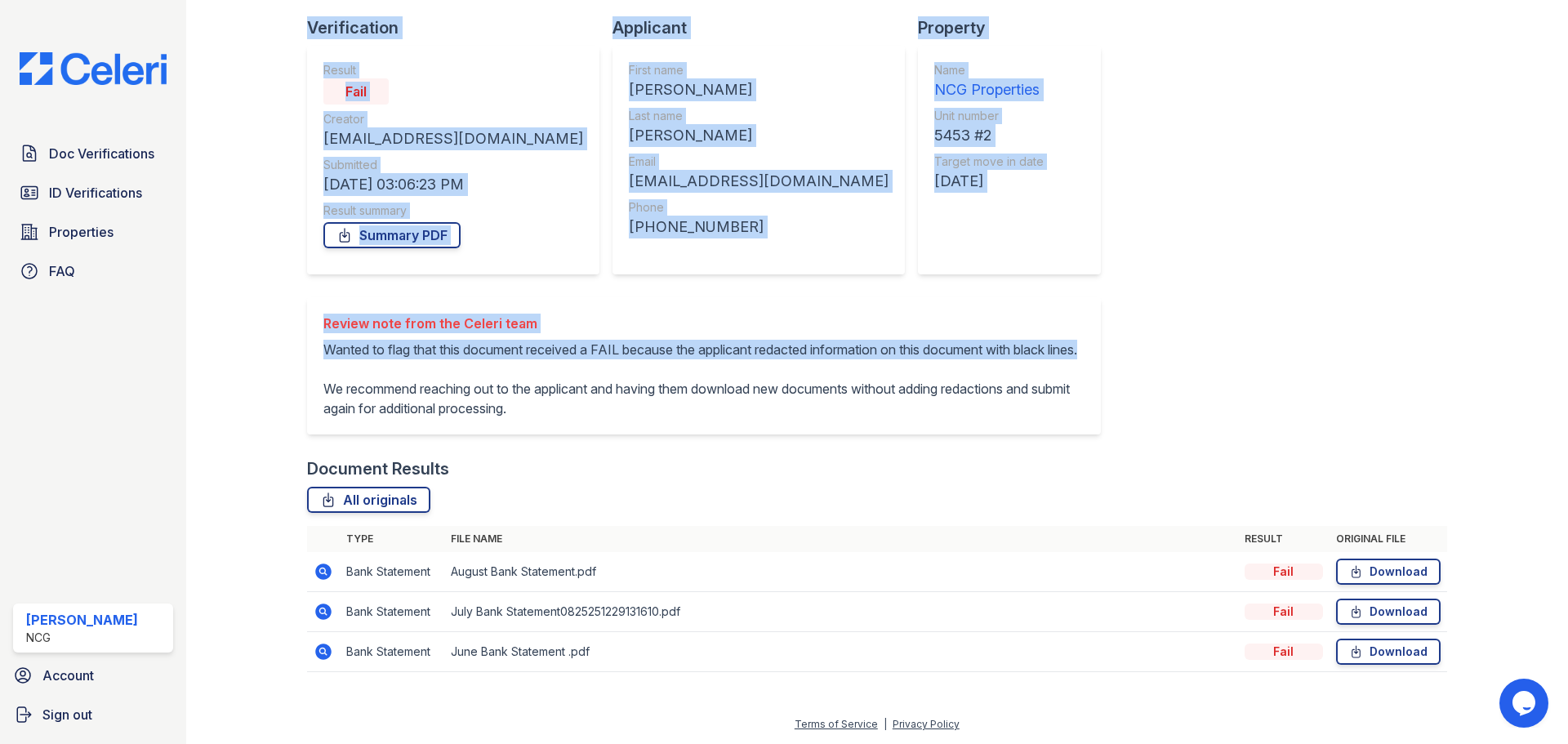
click at [236, 347] on div at bounding box center [260, 295] width 95 height 786
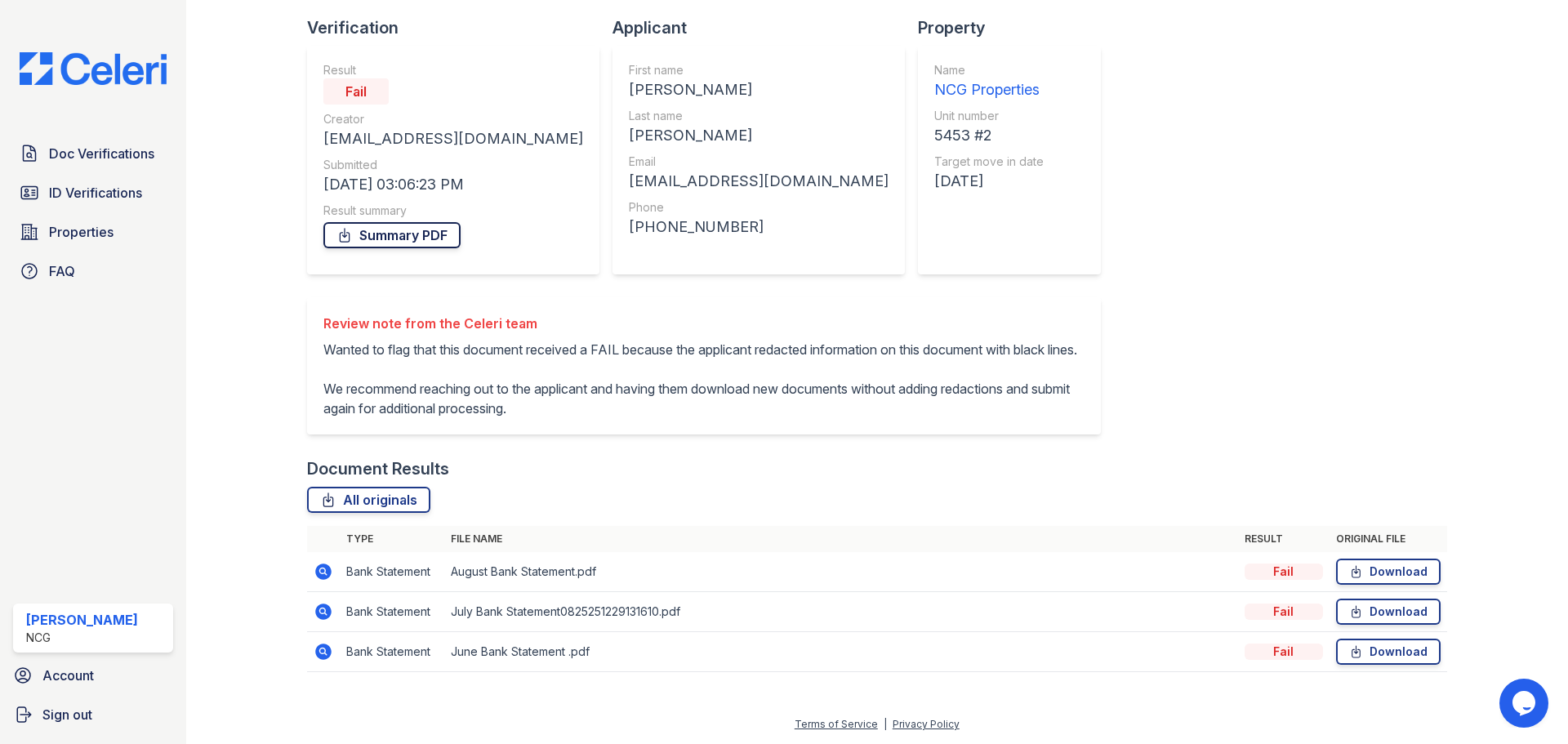
click at [409, 222] on link "Summary PDF" at bounding box center [391, 235] width 137 height 26
click at [261, 220] on div at bounding box center [260, 295] width 95 height 786
